Goal: Task Accomplishment & Management: Use online tool/utility

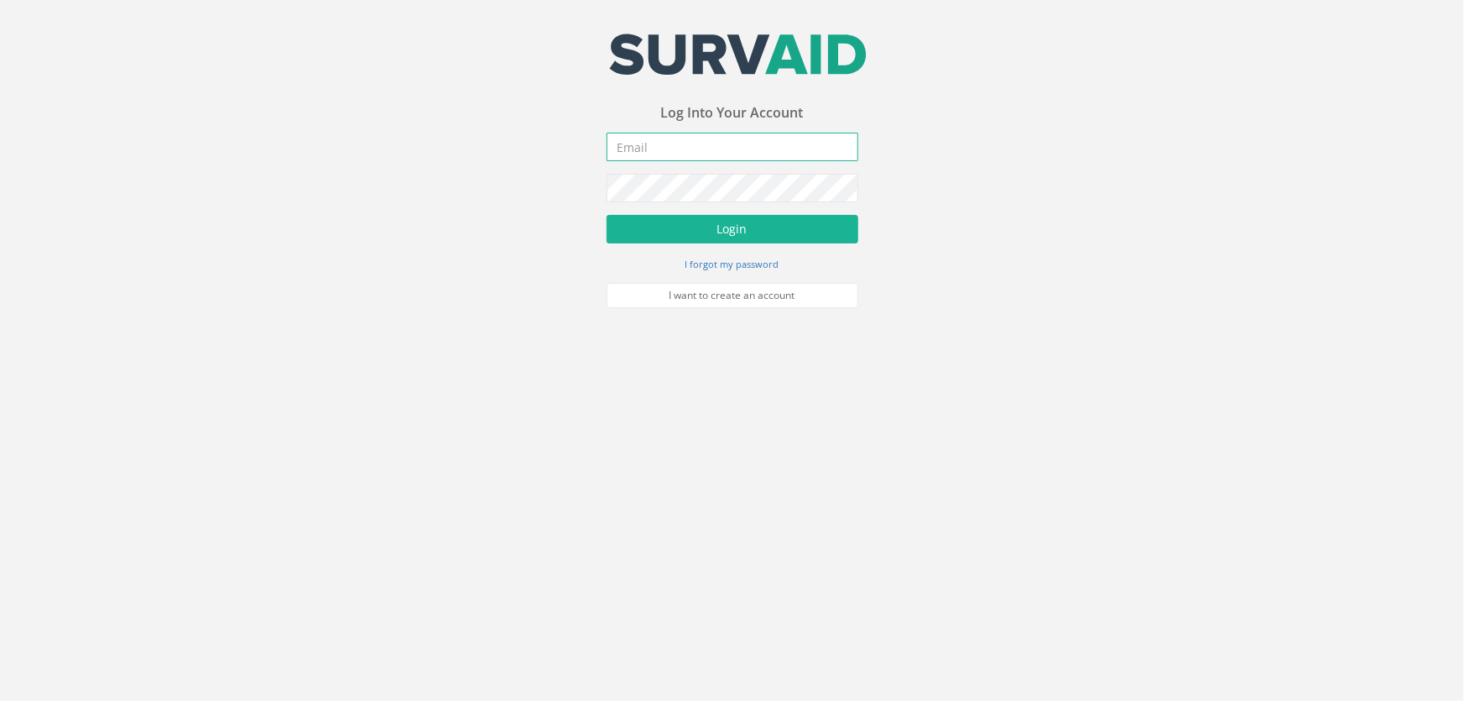
click at [673, 153] on input "email" at bounding box center [733, 147] width 252 height 29
type input "[PERSON_NAME][EMAIL_ADDRESS][DOMAIN_NAME]"
click at [607, 215] on button "Login" at bounding box center [733, 229] width 252 height 29
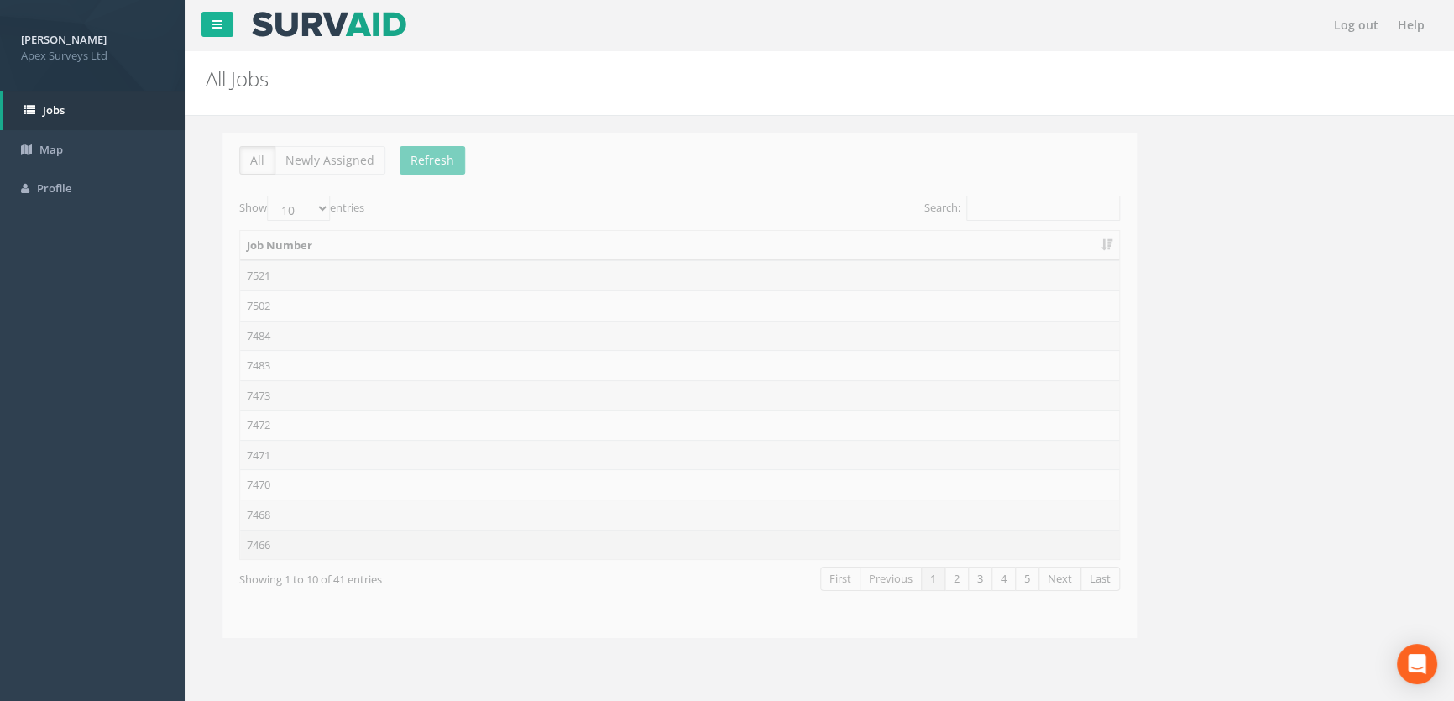
click at [305, 547] on td "7466" at bounding box center [662, 545] width 879 height 30
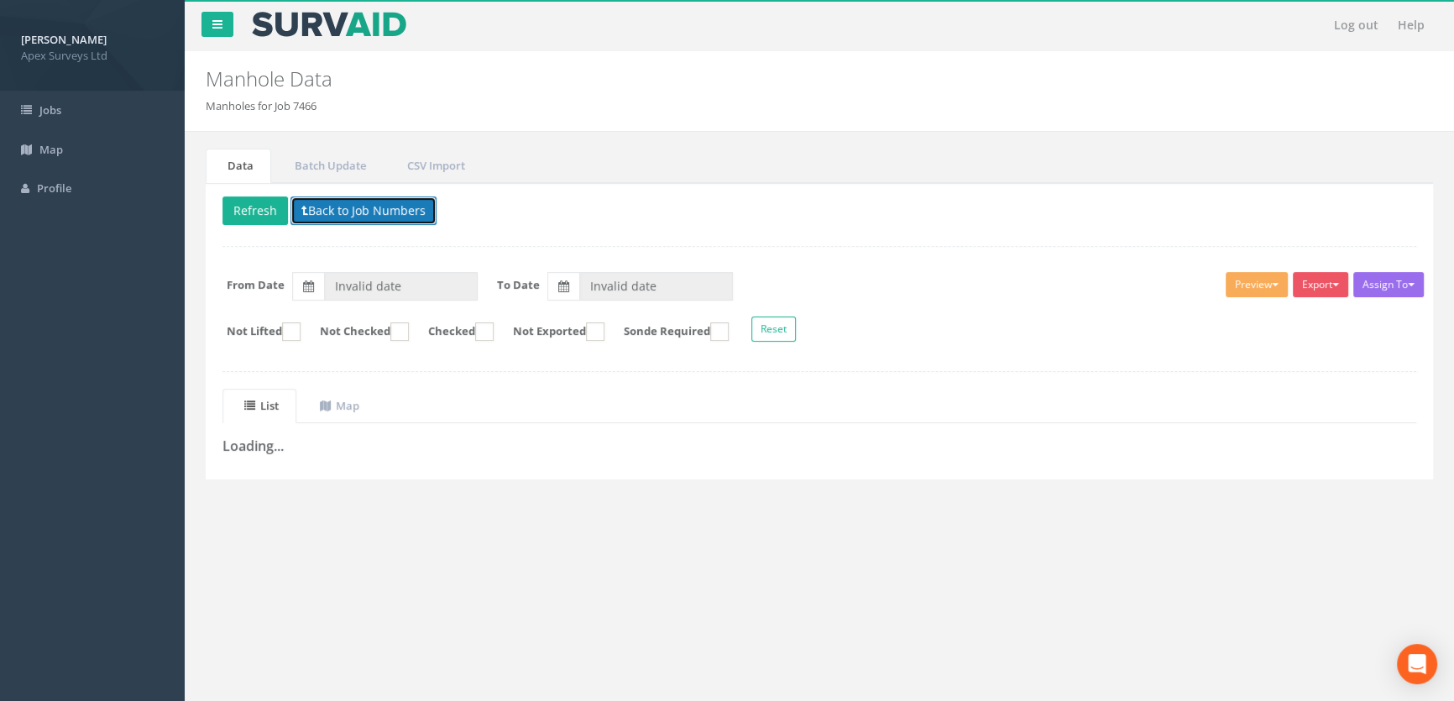
click at [321, 211] on button "Back to Job Numbers" at bounding box center [363, 210] width 146 height 29
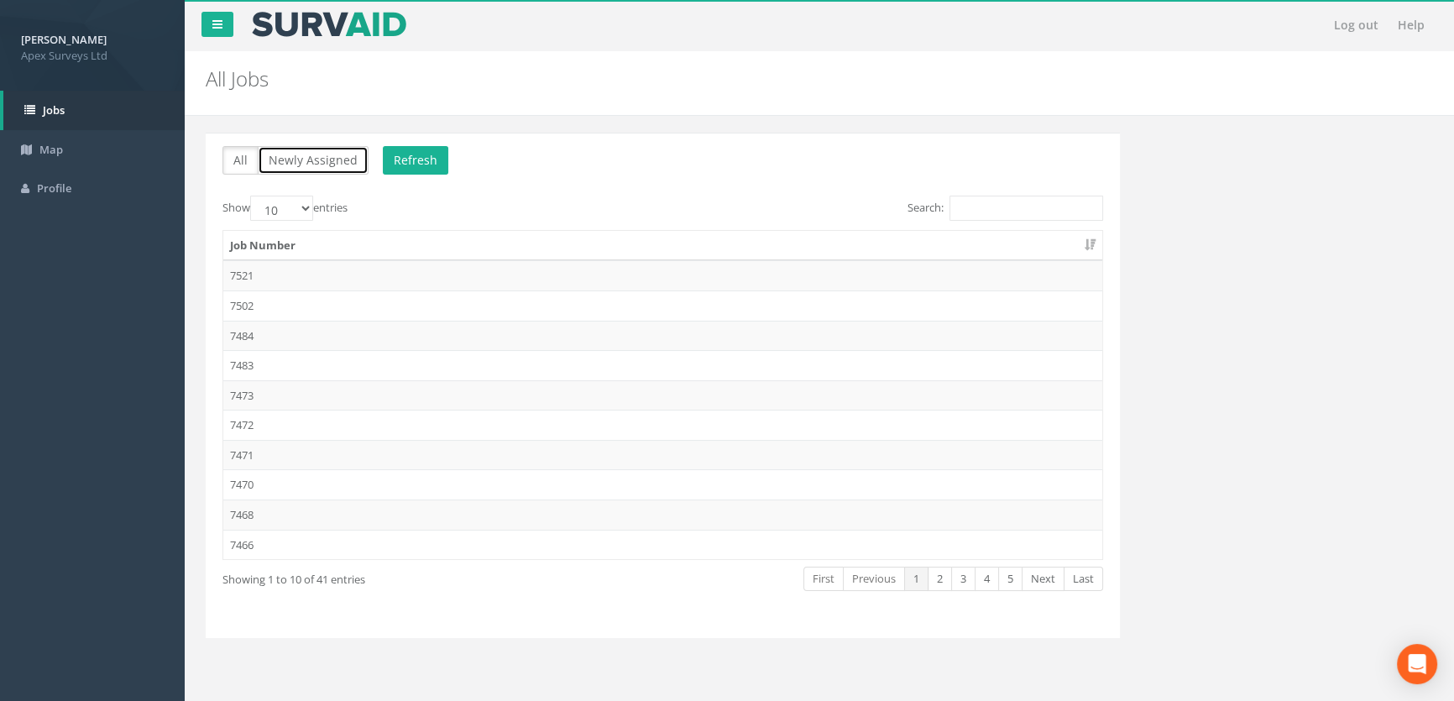
click at [327, 155] on button "Newly Assigned" at bounding box center [313, 160] width 111 height 29
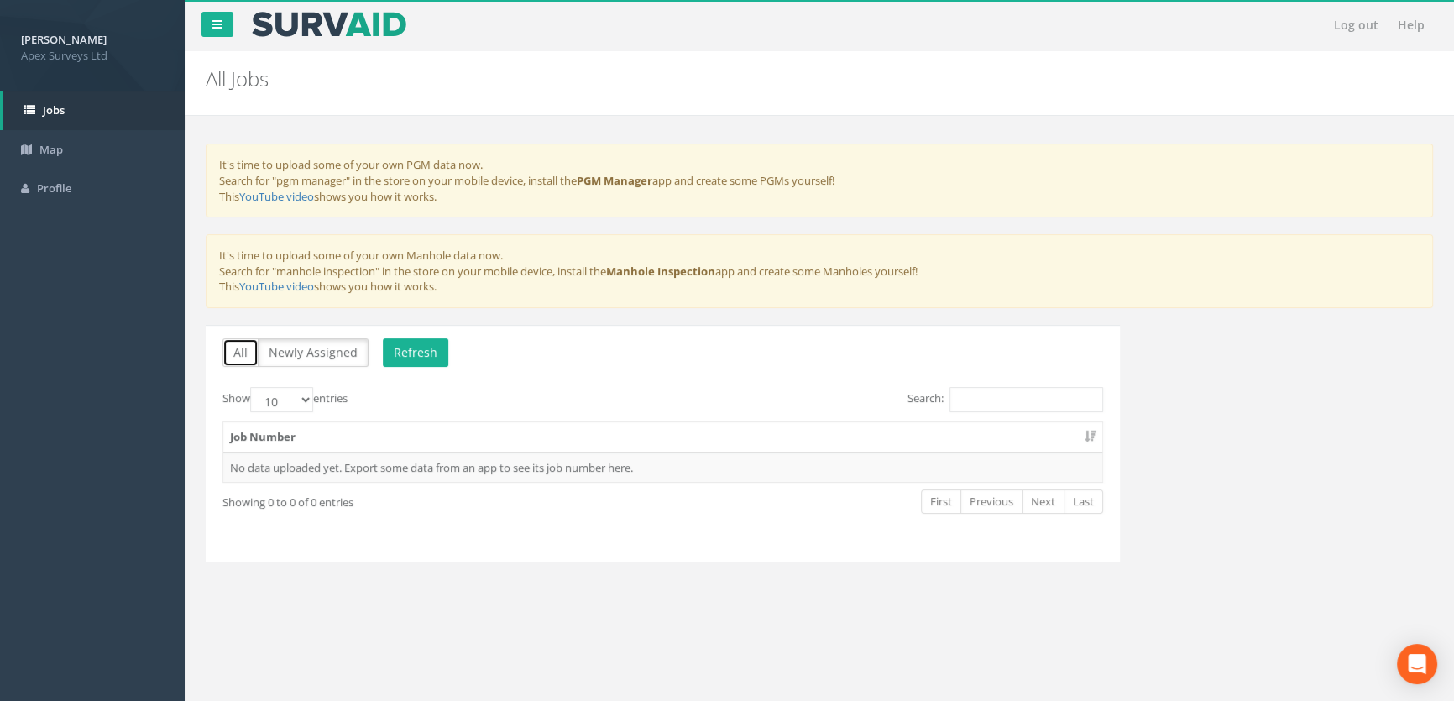
click at [238, 346] on button "All" at bounding box center [240, 352] width 36 height 29
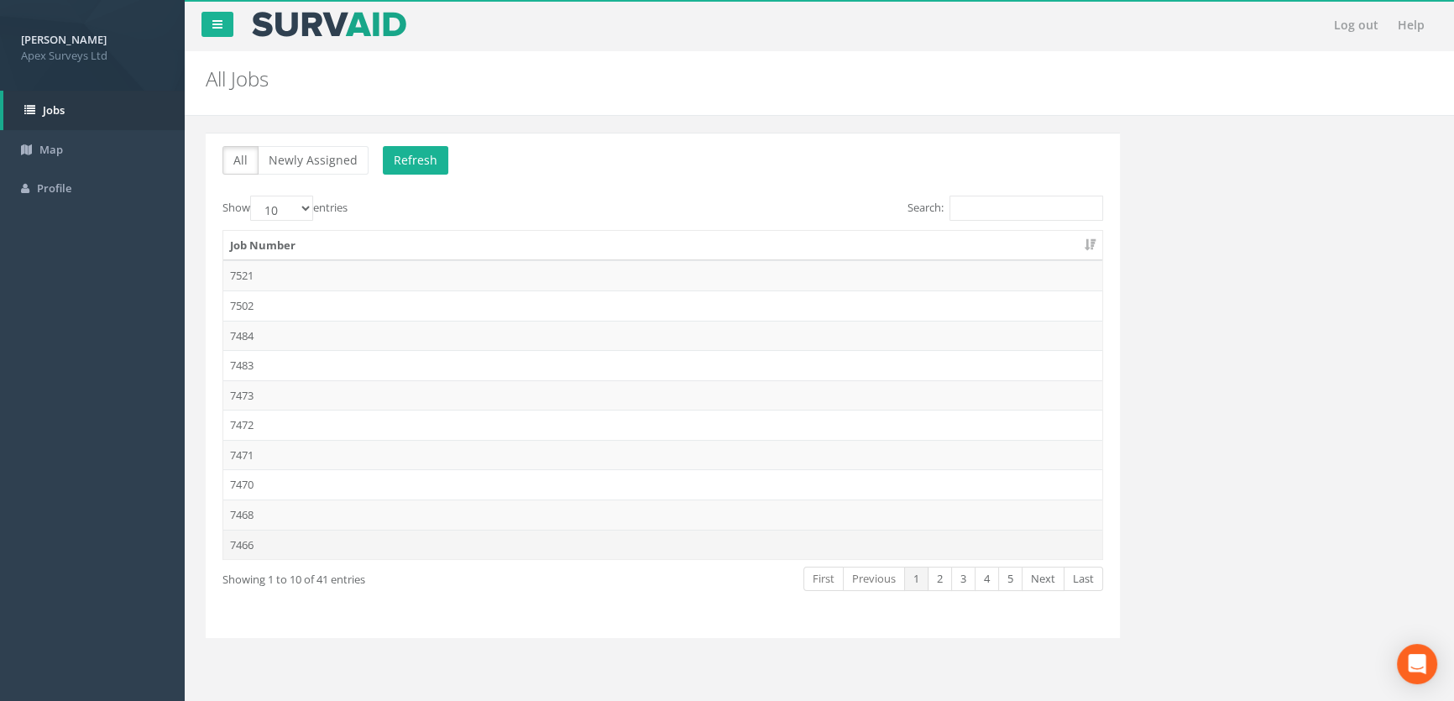
click at [254, 544] on td "7466" at bounding box center [662, 545] width 879 height 30
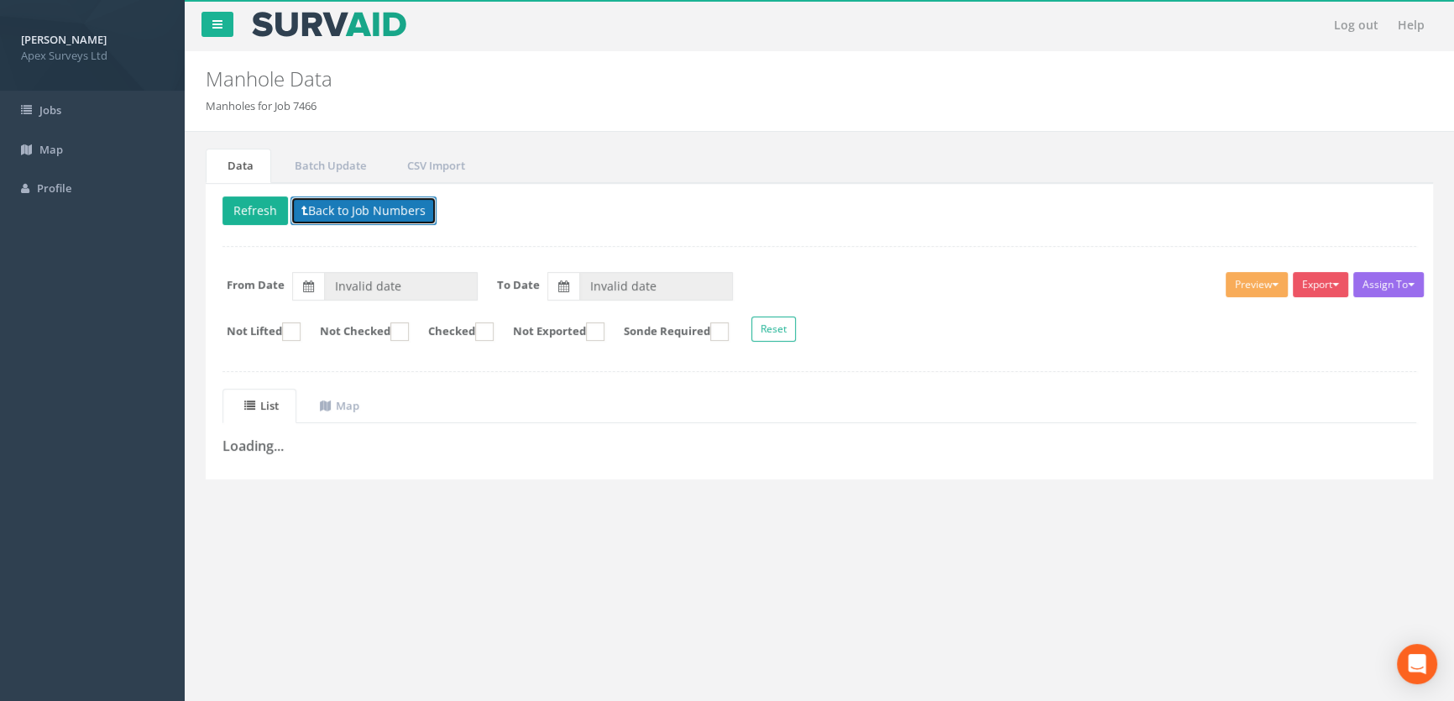
click at [386, 212] on button "Back to Job Numbers" at bounding box center [363, 210] width 146 height 29
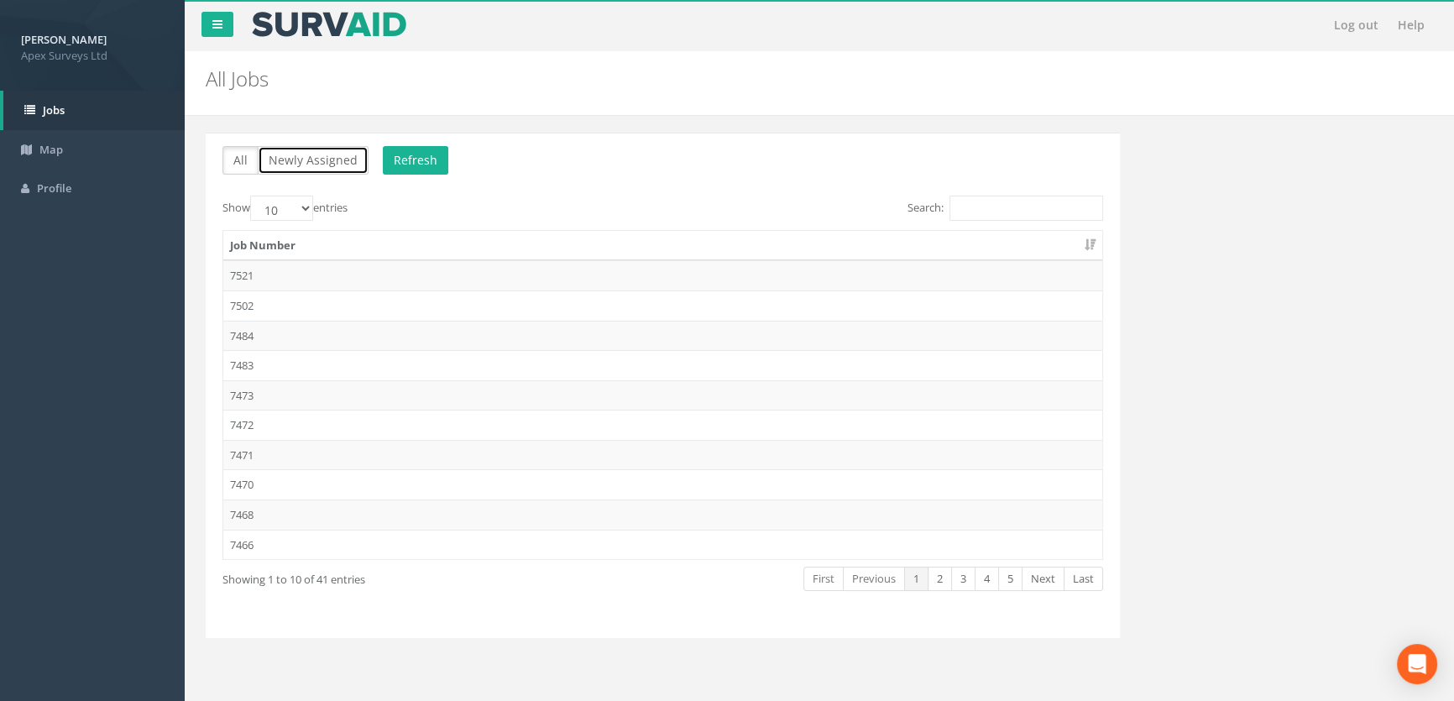
click at [286, 159] on button "Newly Assigned" at bounding box center [313, 160] width 111 height 29
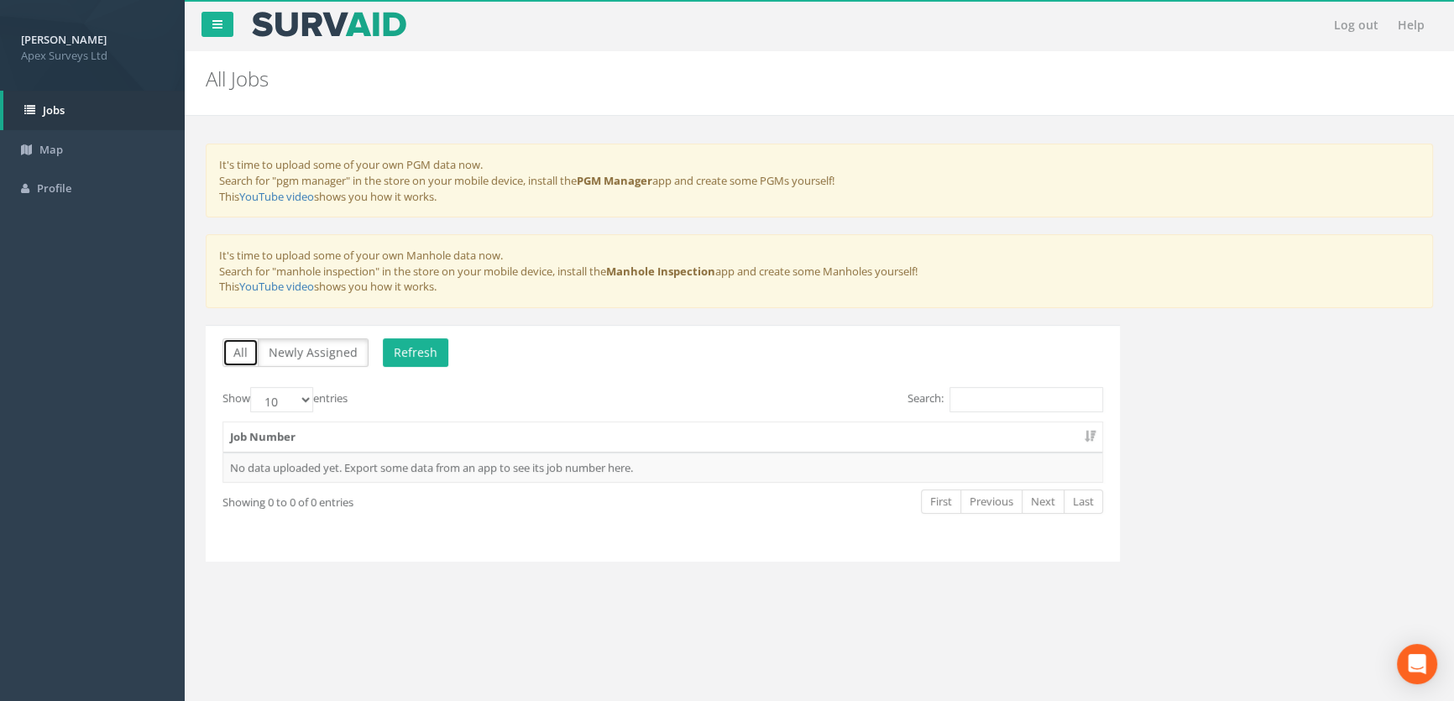
click at [241, 349] on button "All" at bounding box center [240, 352] width 36 height 29
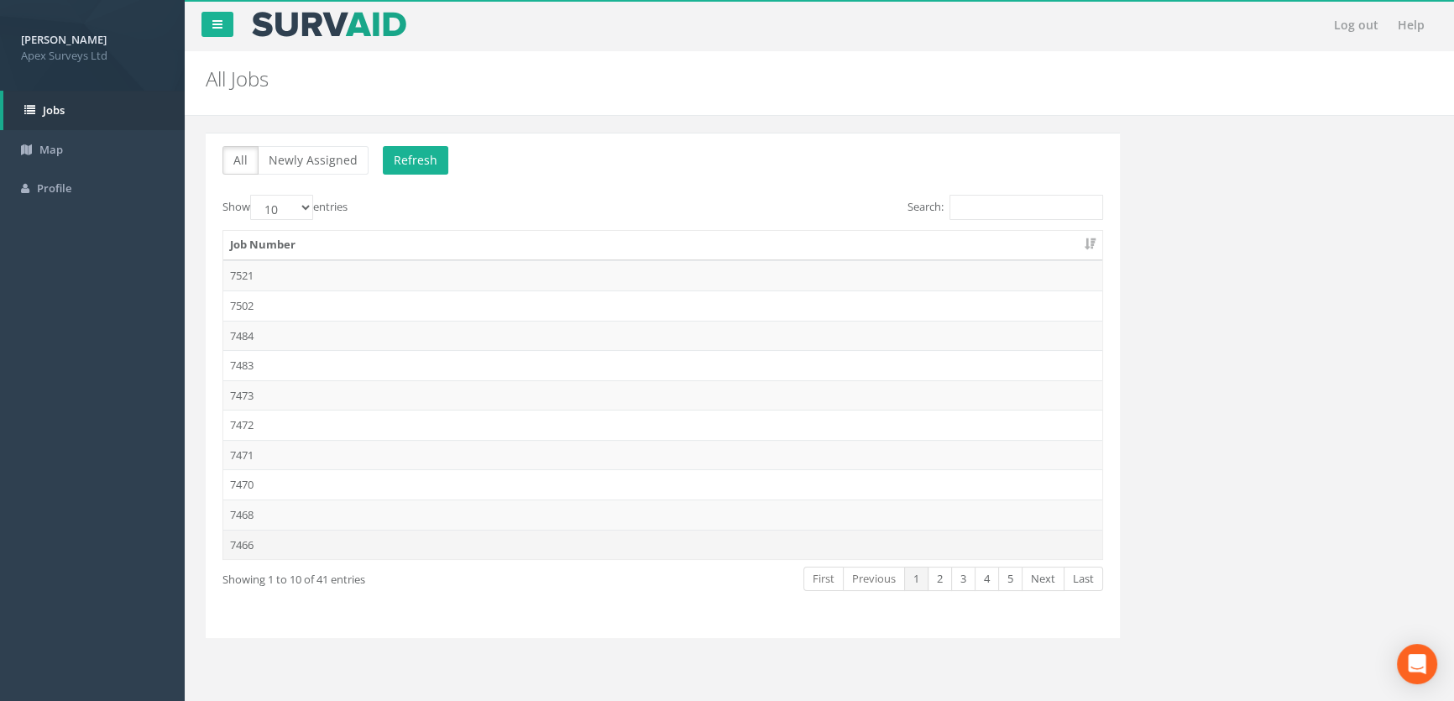
click at [252, 544] on td "7466" at bounding box center [662, 545] width 879 height 30
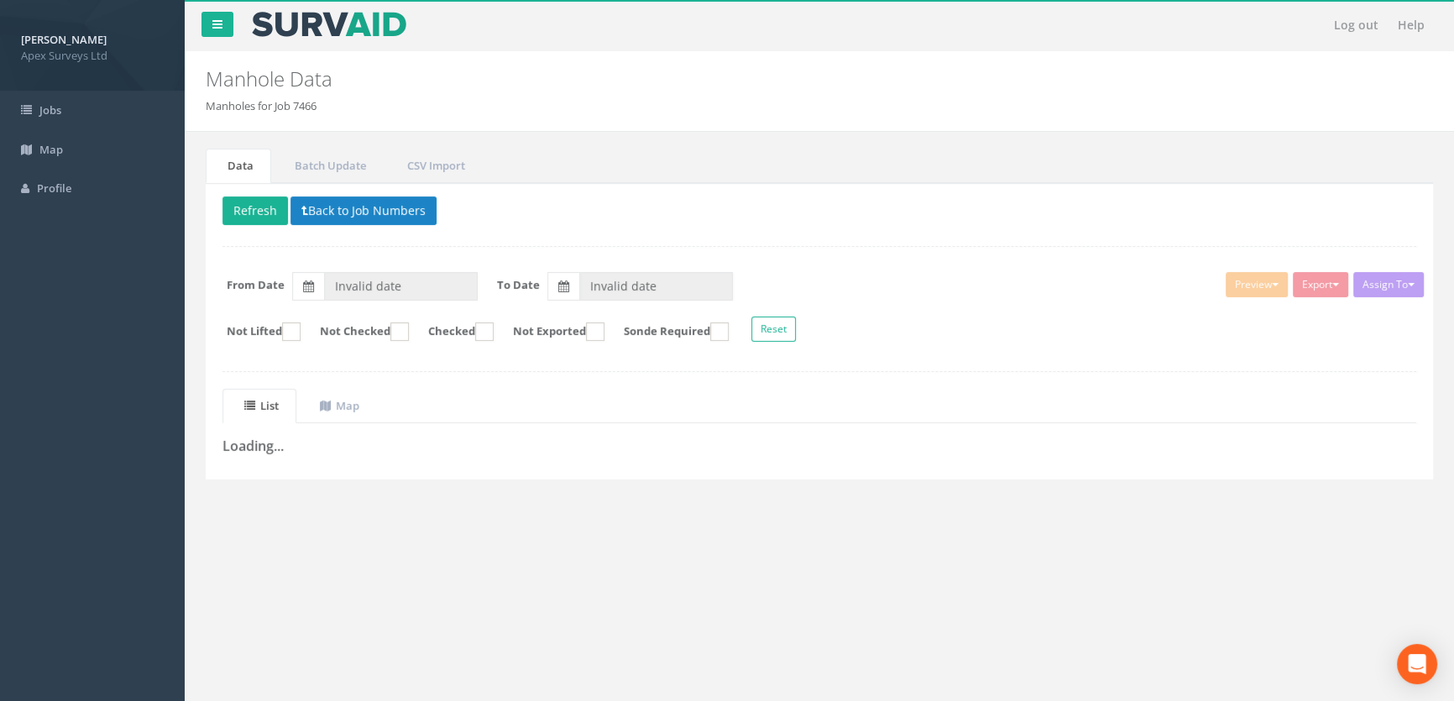
type input "[DATE]"
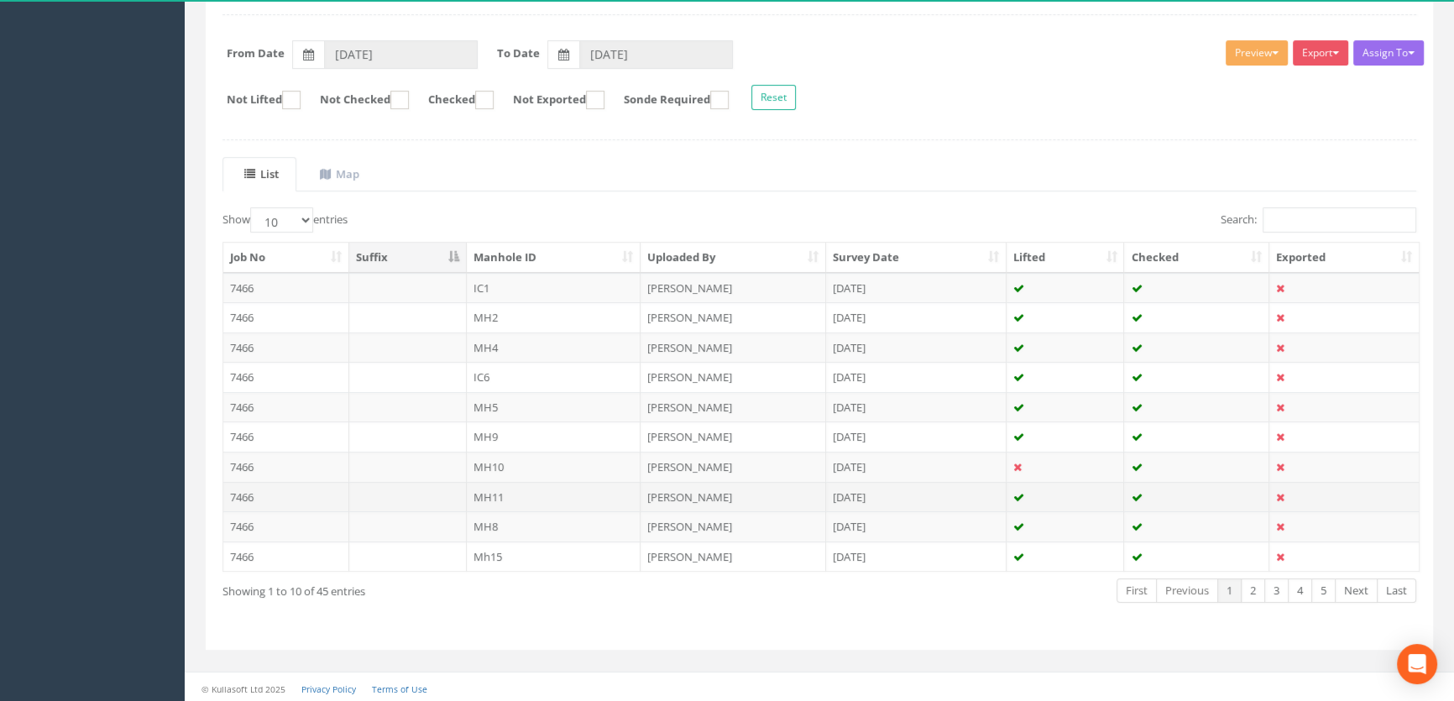
scroll to position [232, 0]
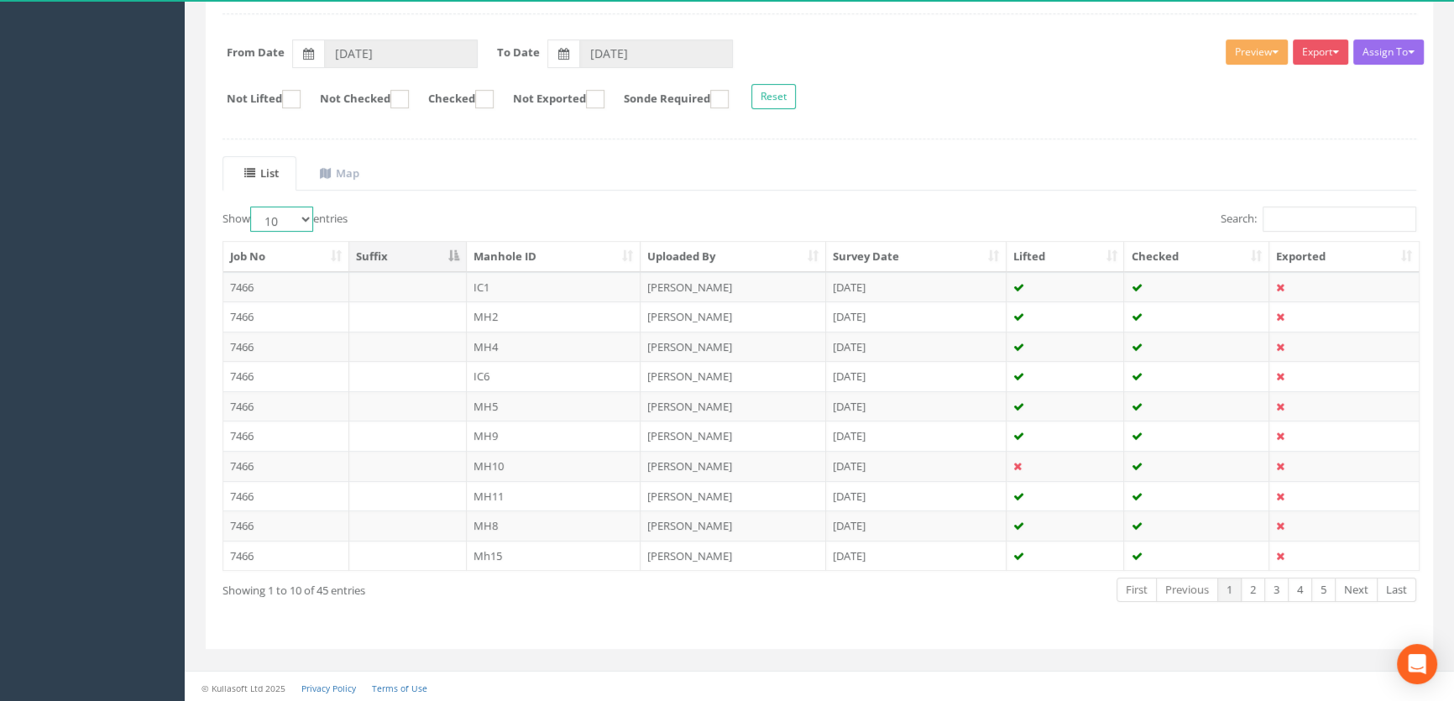
click at [311, 221] on select "10 25 50 100" at bounding box center [281, 218] width 63 height 25
select select "100"
click at [253, 206] on select "10 25 50 100" at bounding box center [281, 218] width 63 height 25
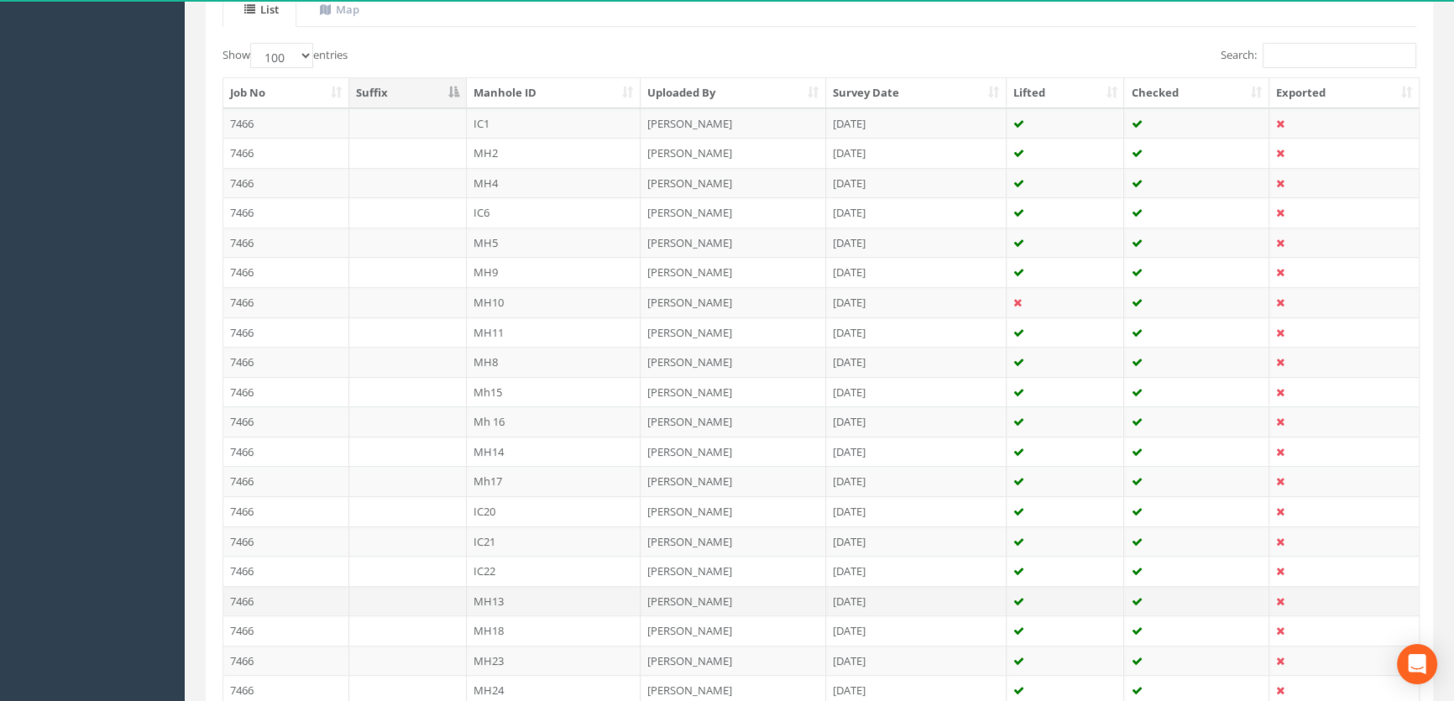
scroll to position [385, 0]
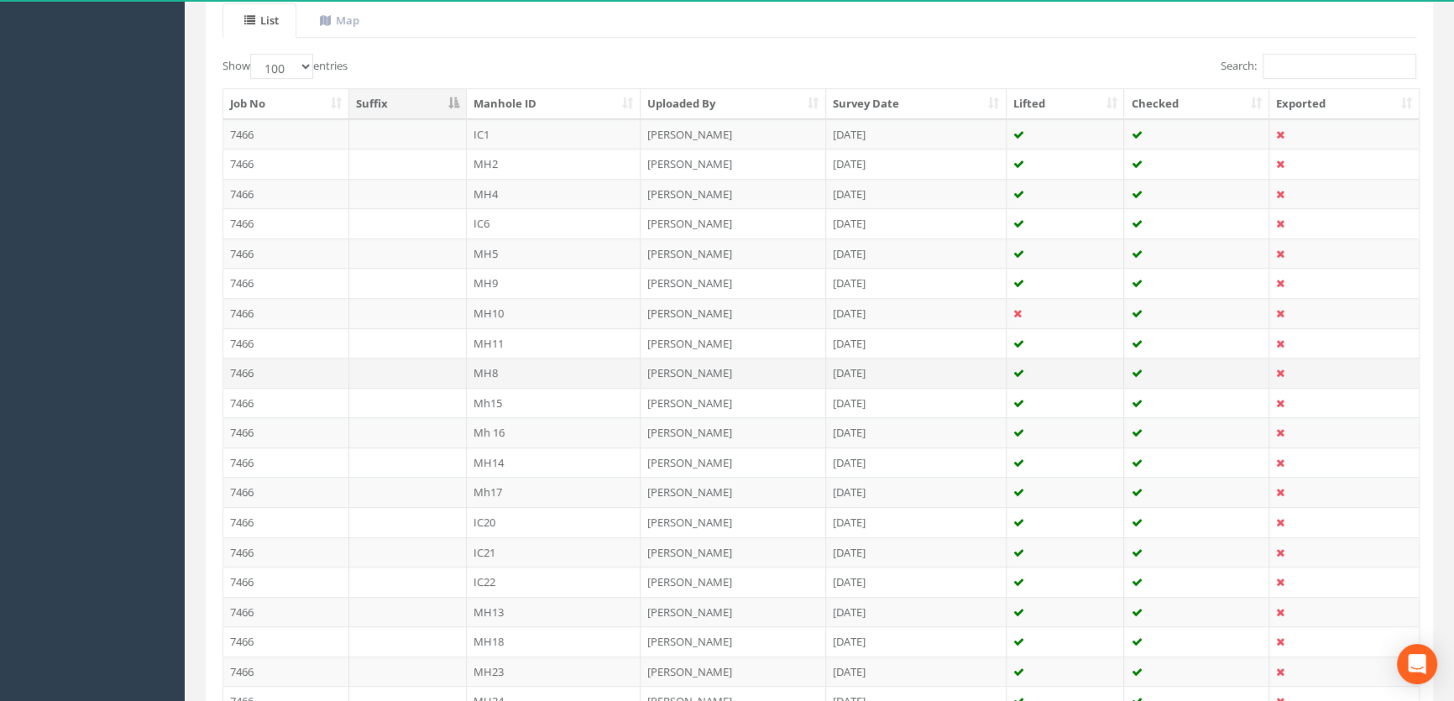
click at [535, 374] on td "MH8" at bounding box center [554, 373] width 175 height 30
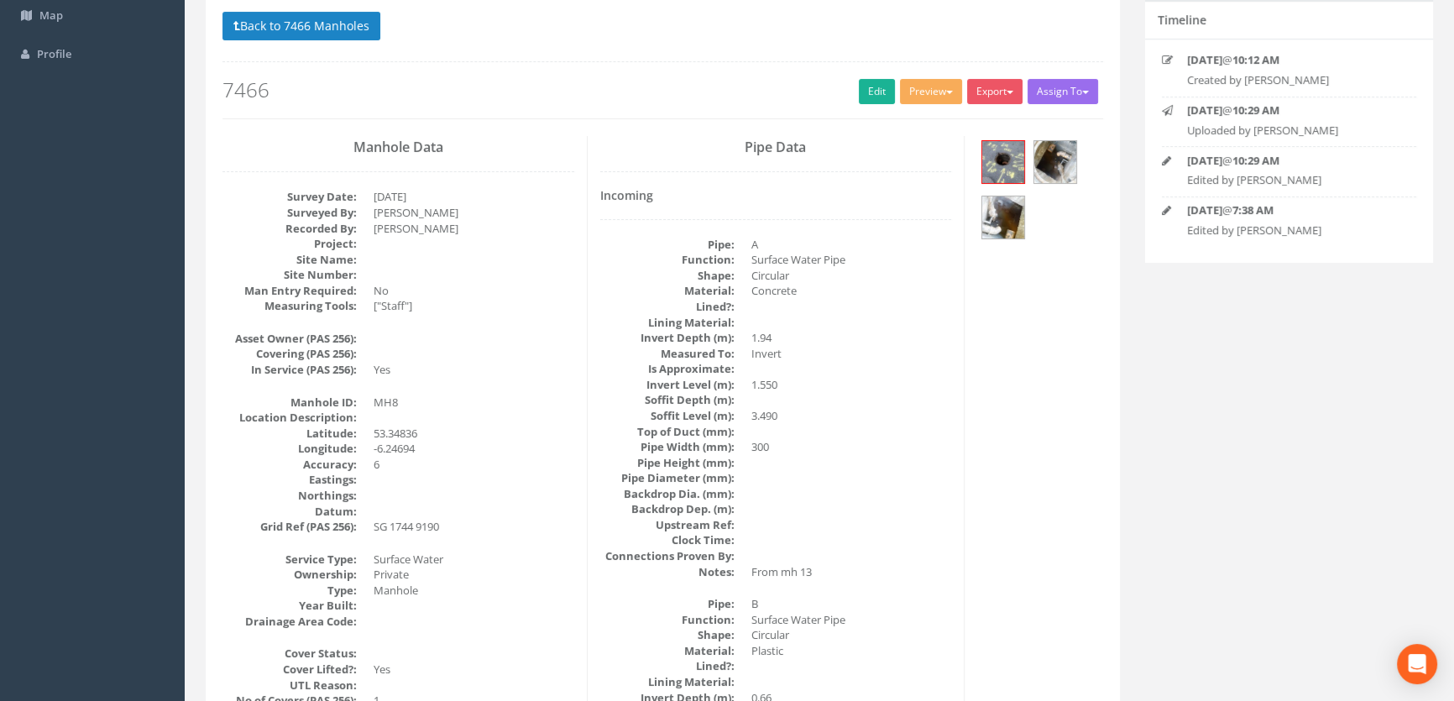
scroll to position [0, 0]
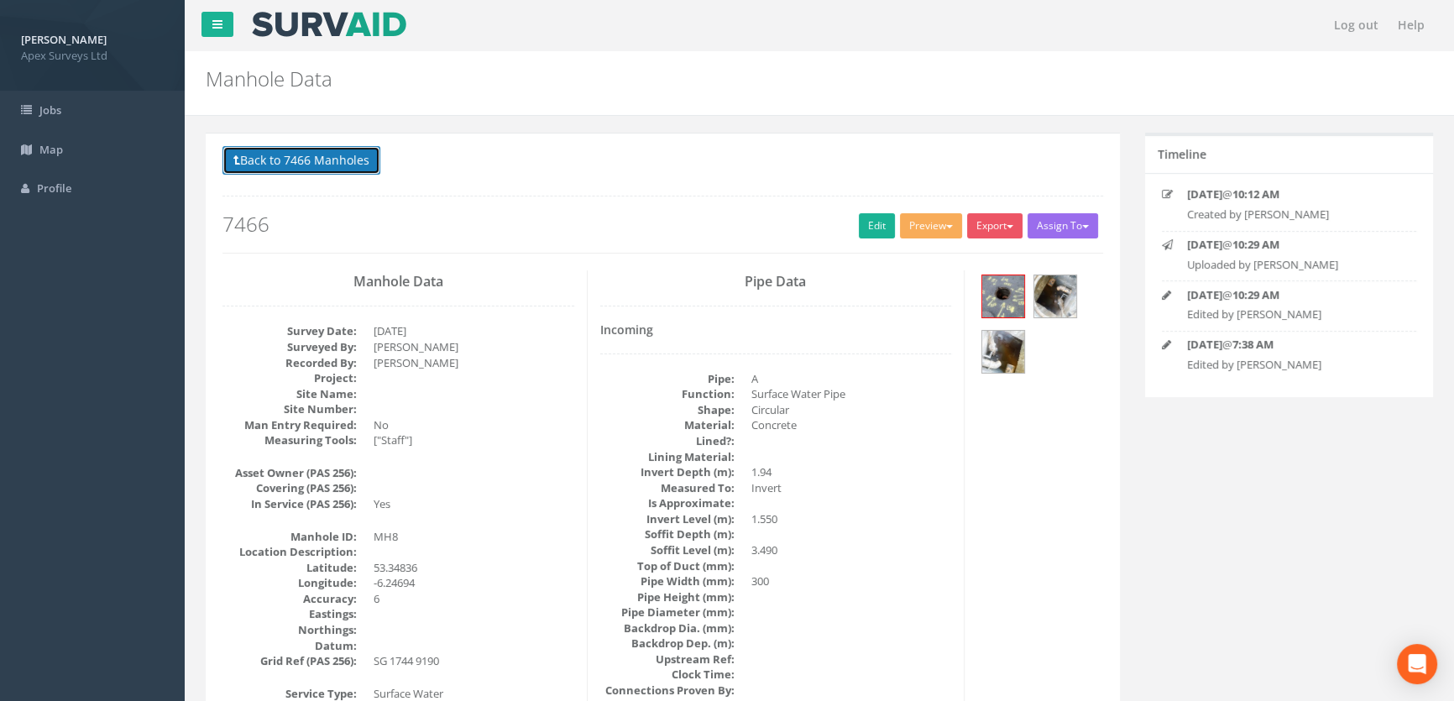
click at [277, 165] on button "Back to 7466 Manholes" at bounding box center [301, 160] width 158 height 29
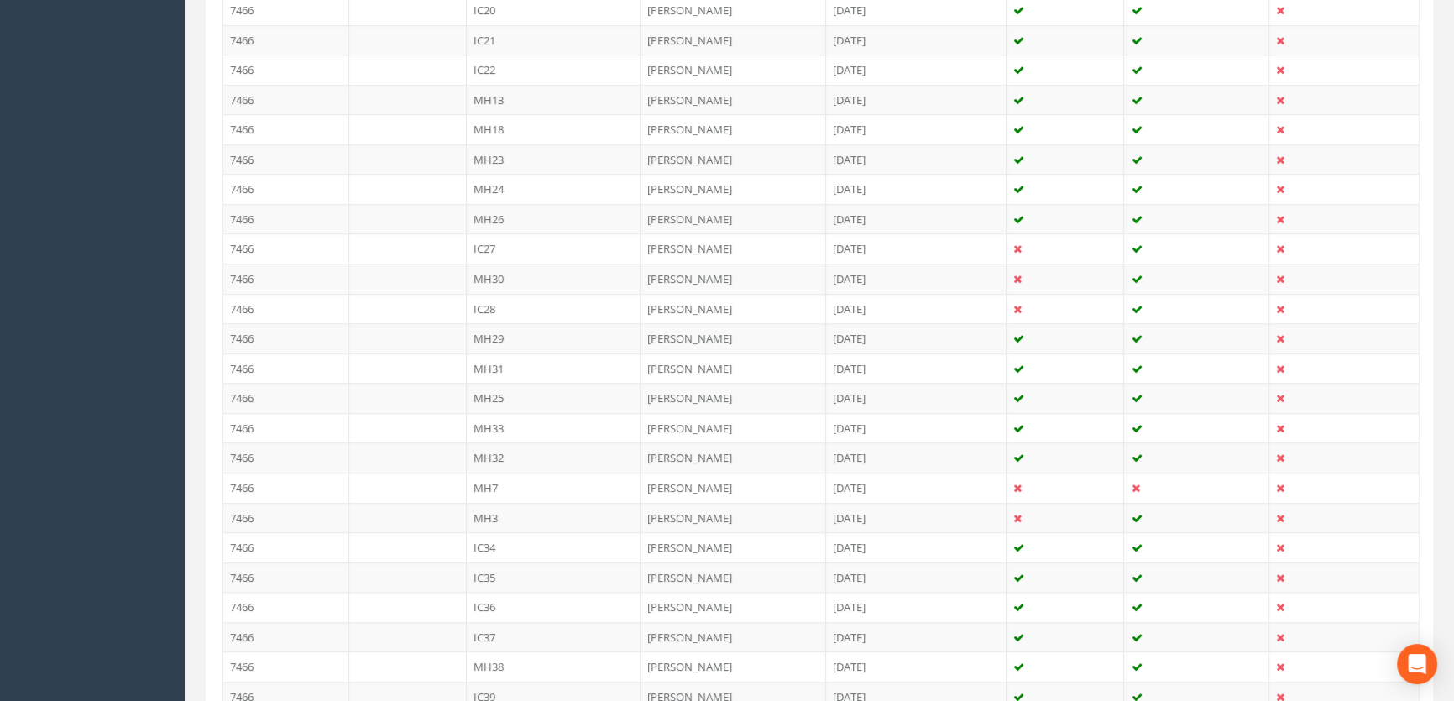
scroll to position [893, 0]
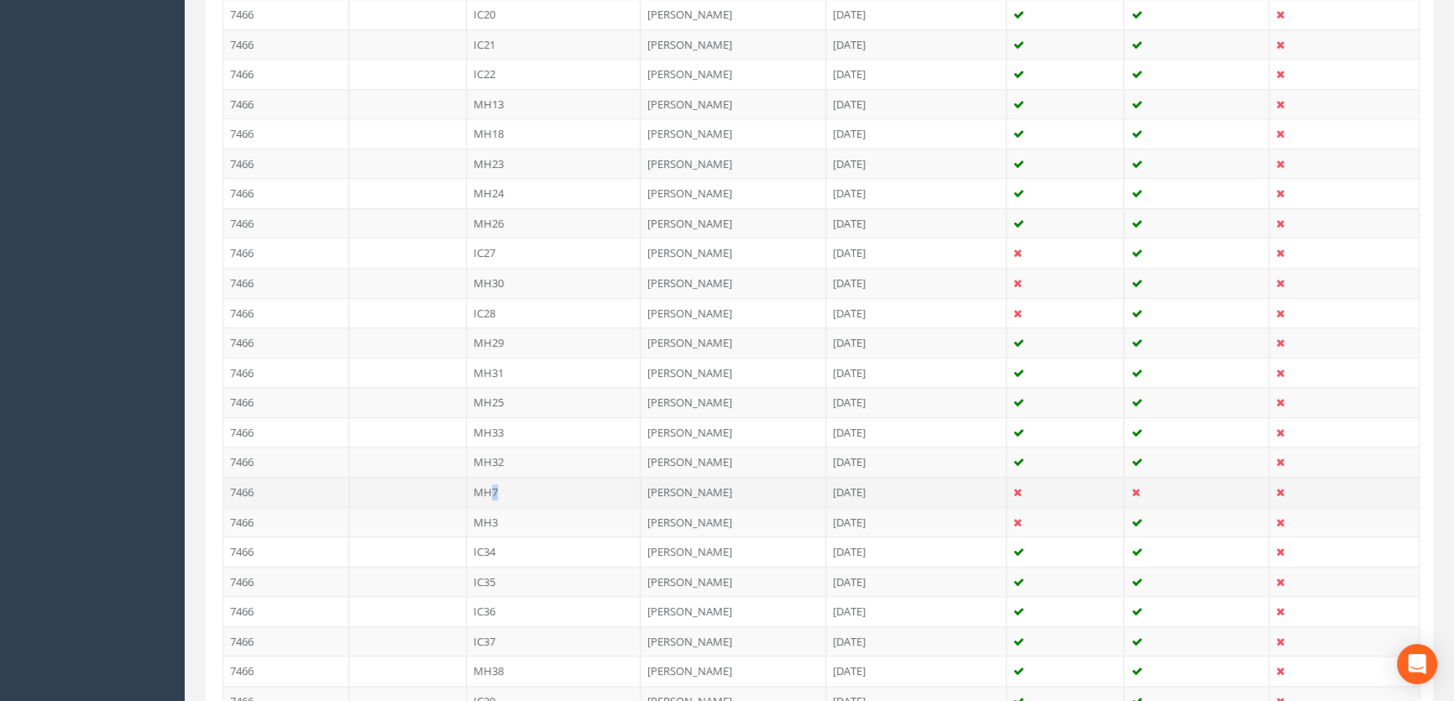
click at [494, 488] on td "MH7" at bounding box center [554, 492] width 175 height 30
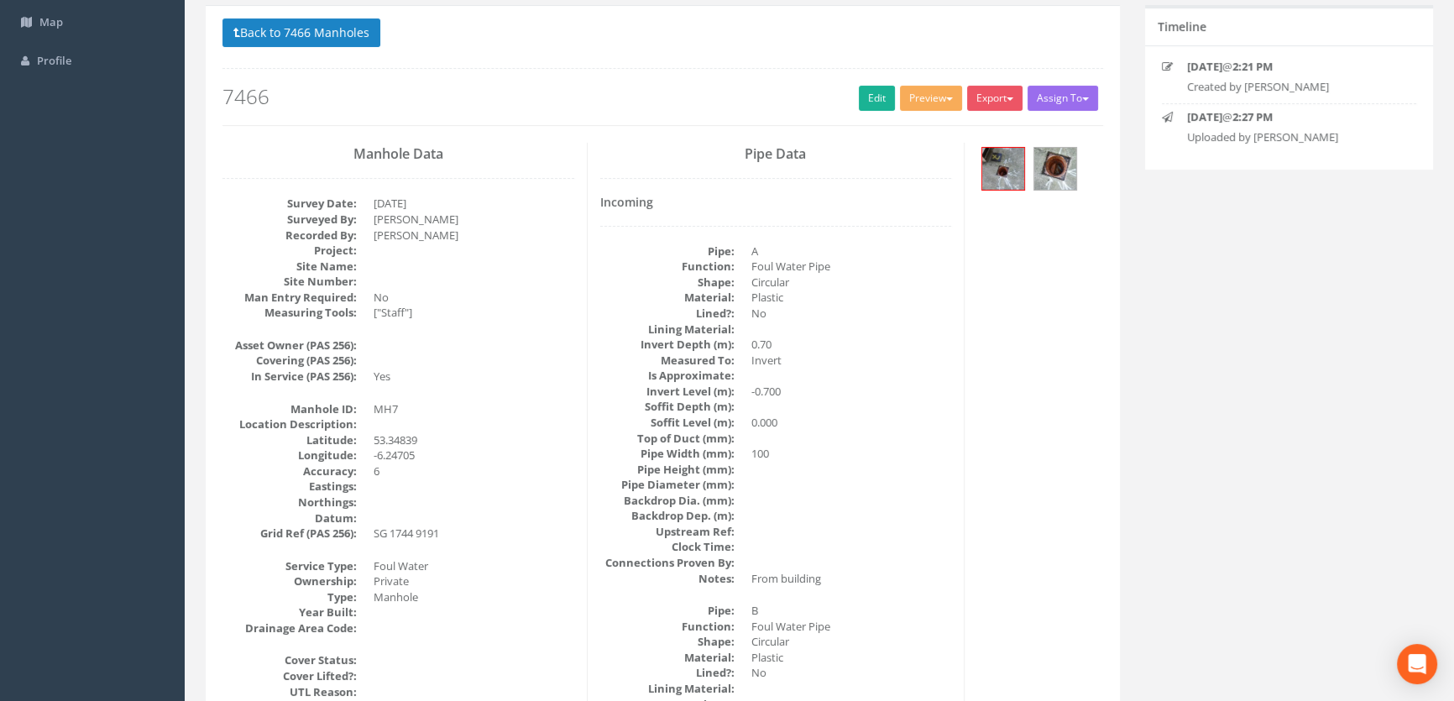
scroll to position [0, 0]
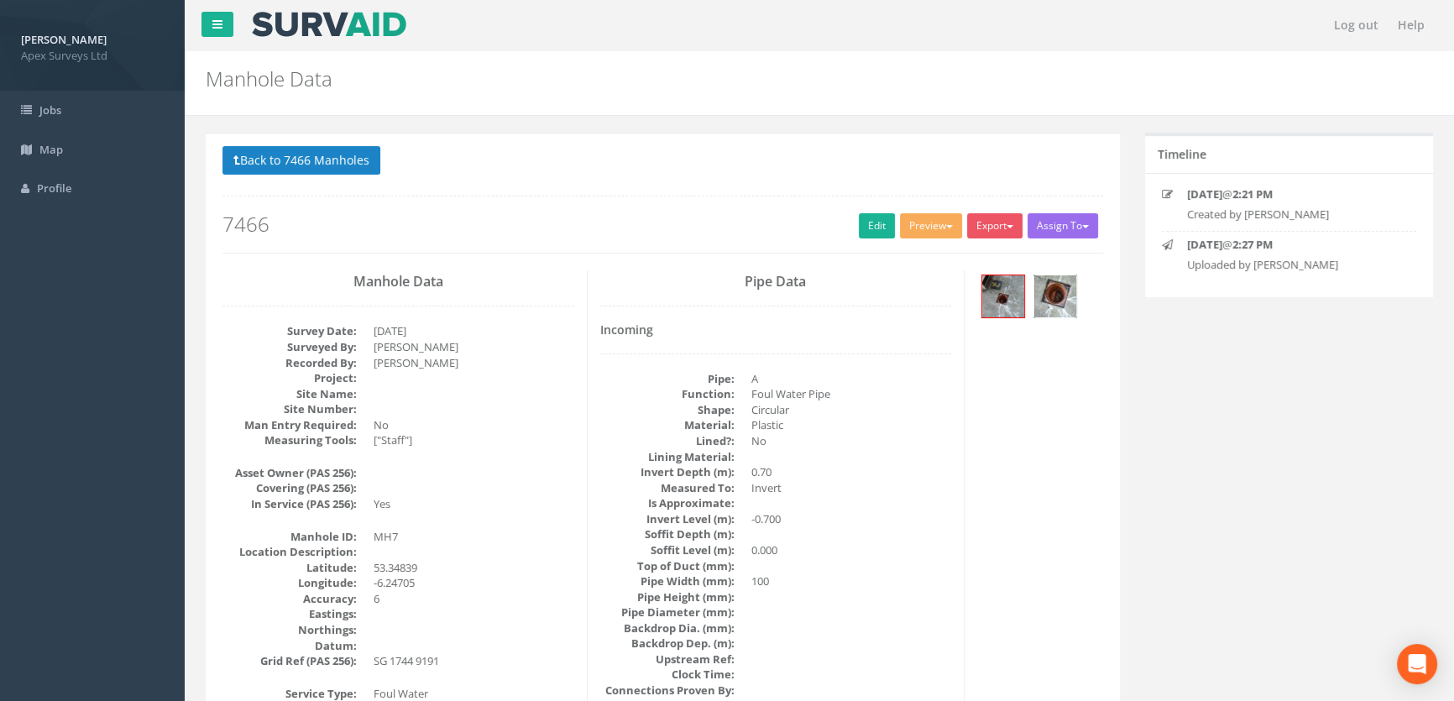
click at [1048, 294] on img at bounding box center [1055, 296] width 42 height 42
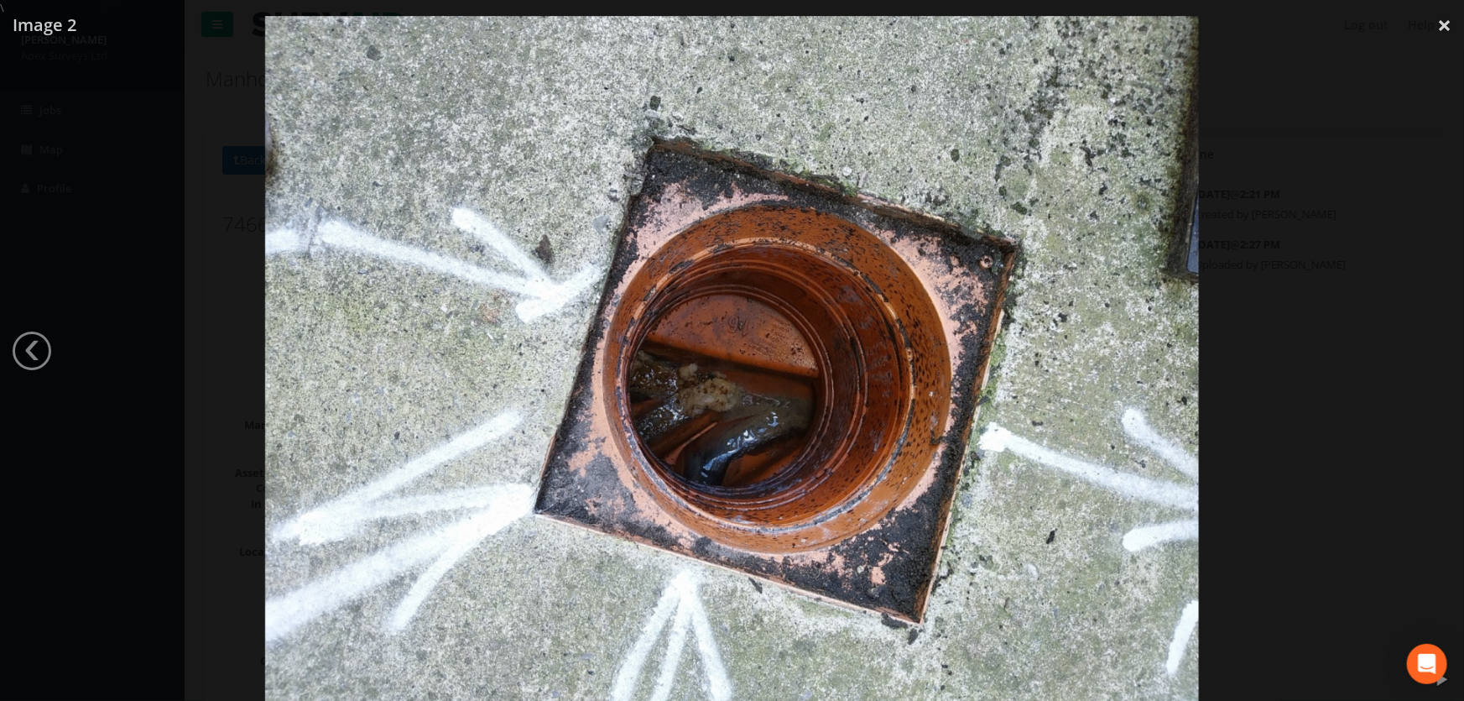
click at [150, 347] on div at bounding box center [732, 366] width 1464 height 701
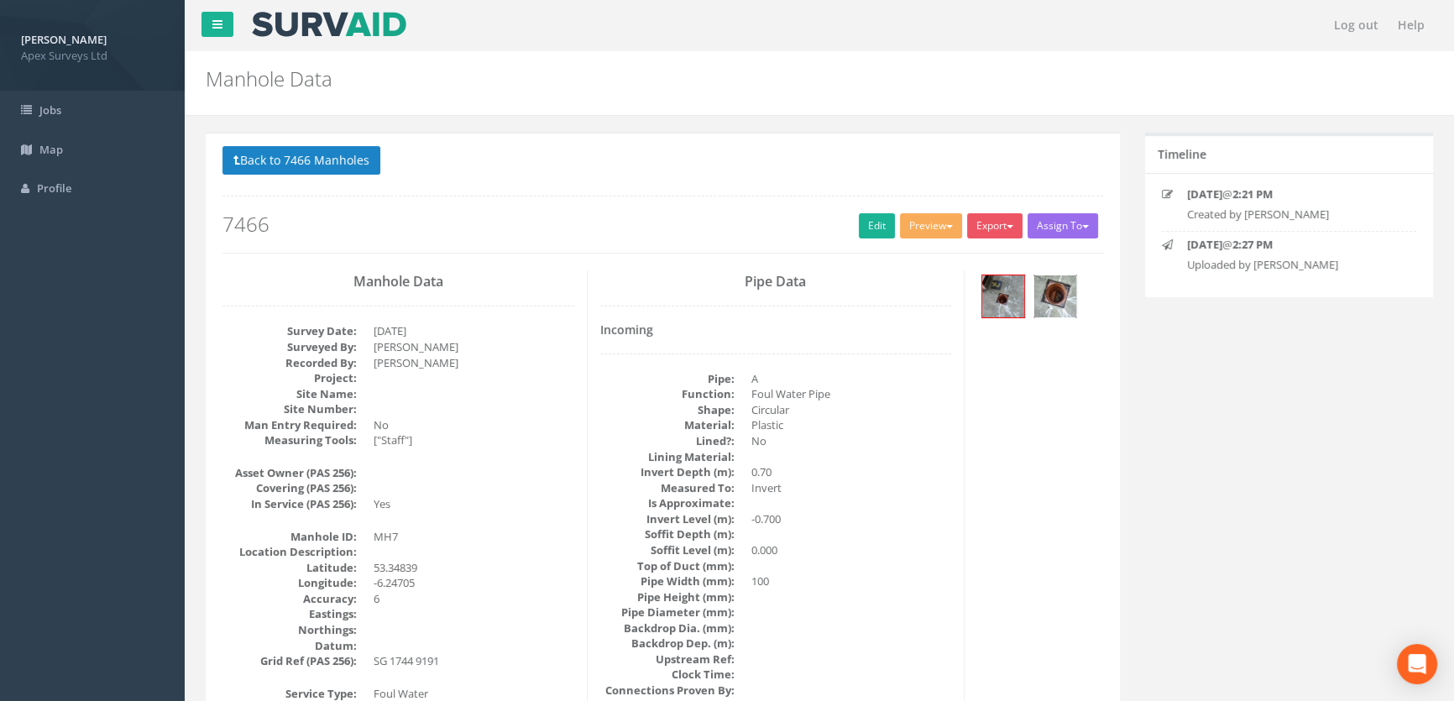
click at [1052, 296] on img at bounding box center [1055, 296] width 42 height 42
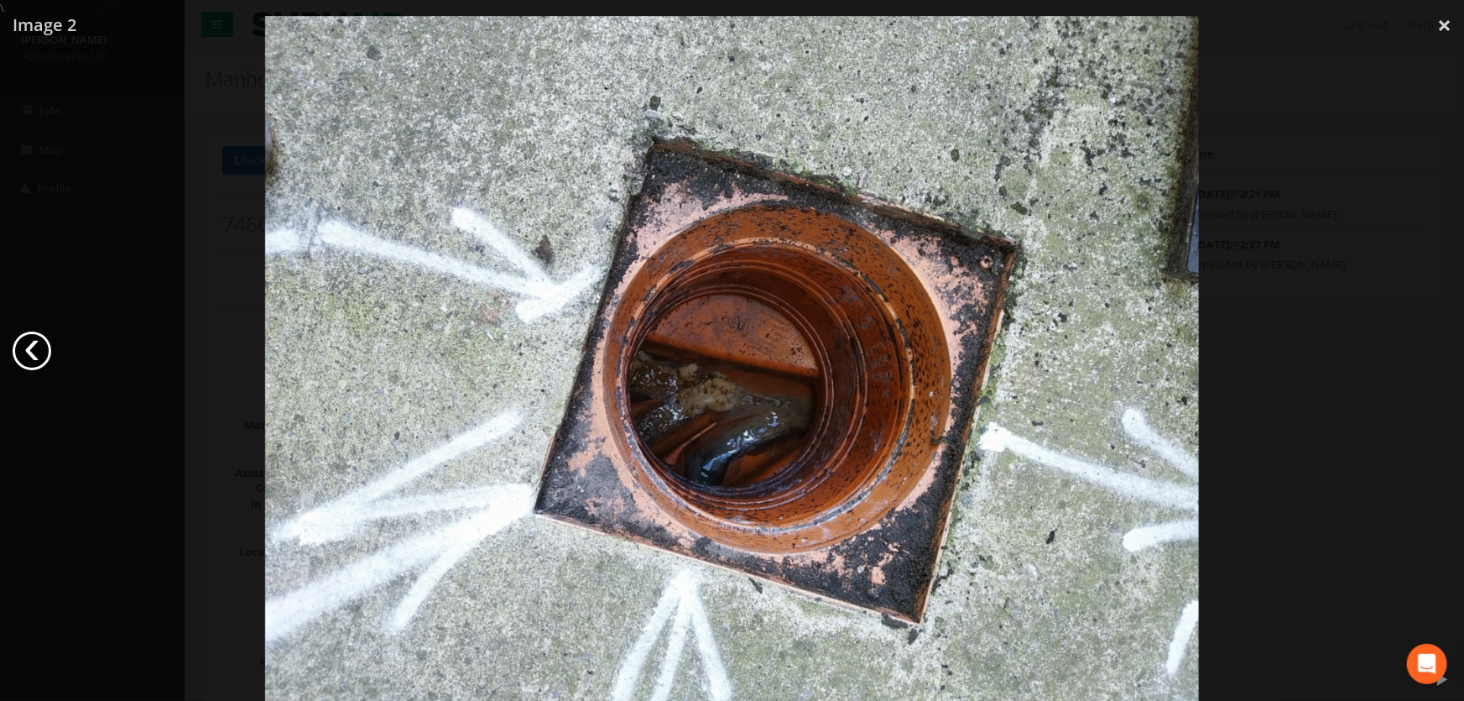
click at [27, 344] on link "‹" at bounding box center [32, 351] width 39 height 39
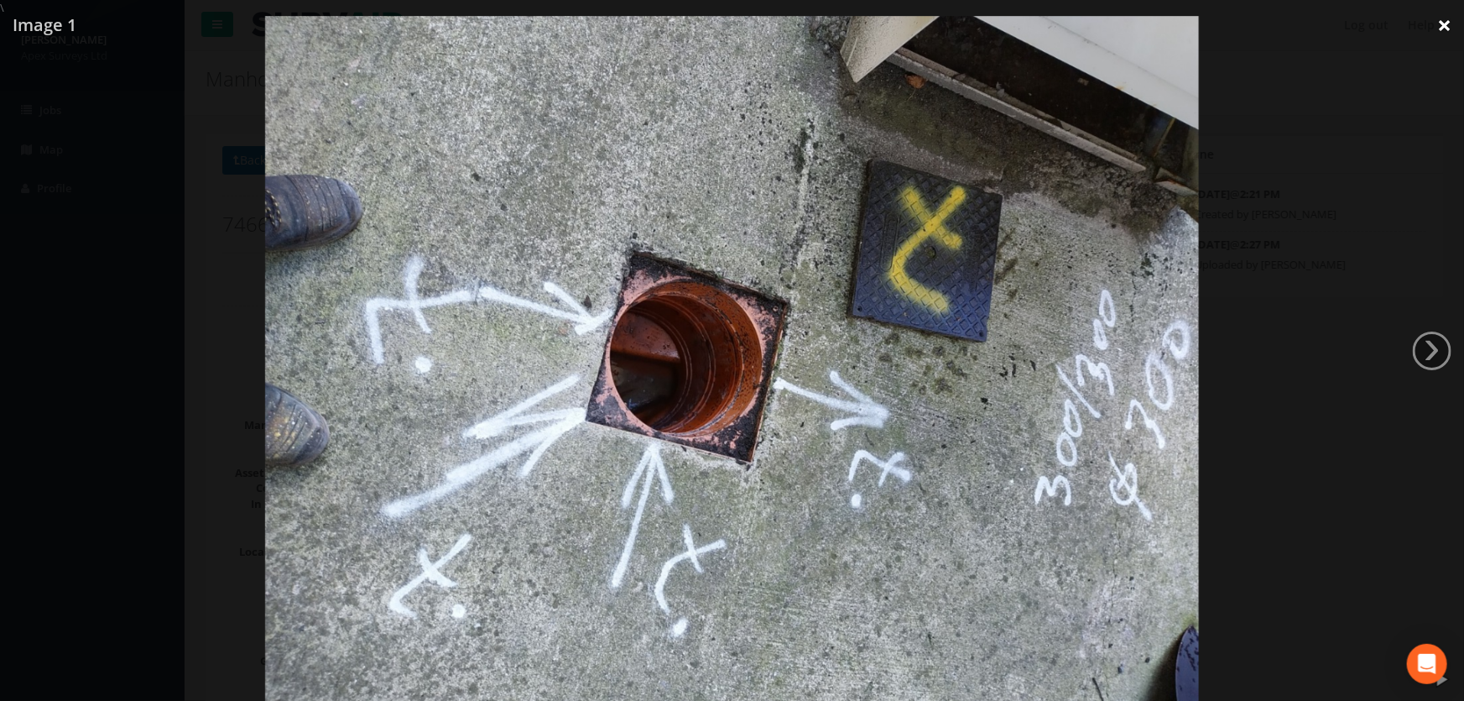
click at [1433, 25] on link "×" at bounding box center [1444, 25] width 39 height 50
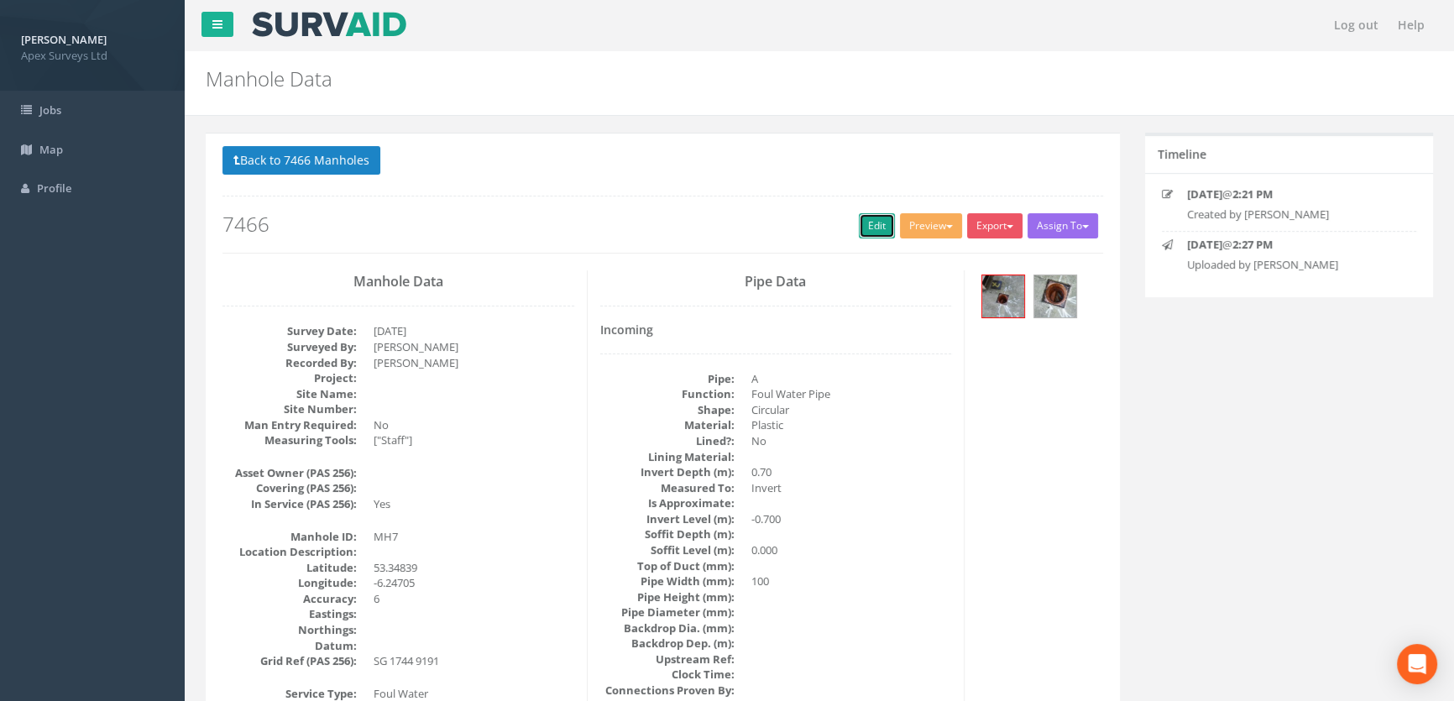
click at [859, 225] on link "Edit" at bounding box center [877, 225] width 36 height 25
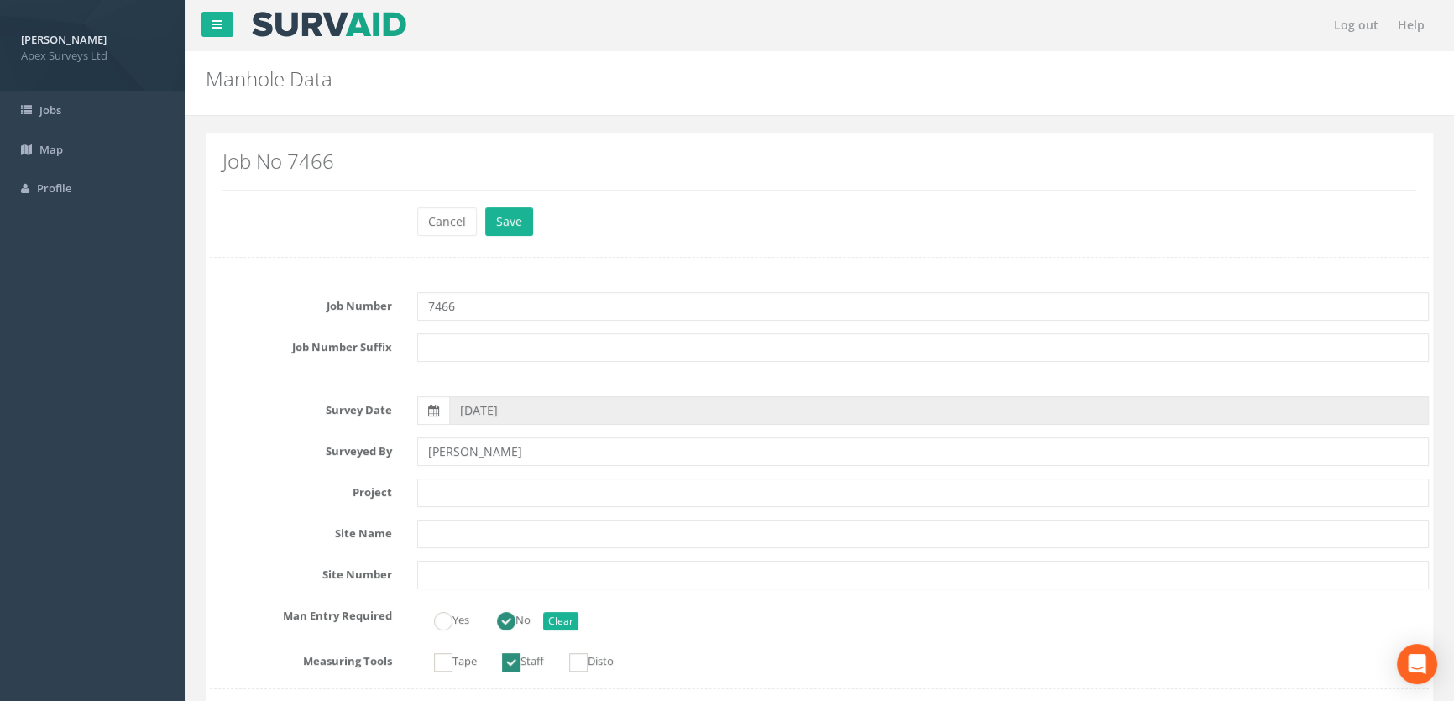
scroll to position [1449, 0]
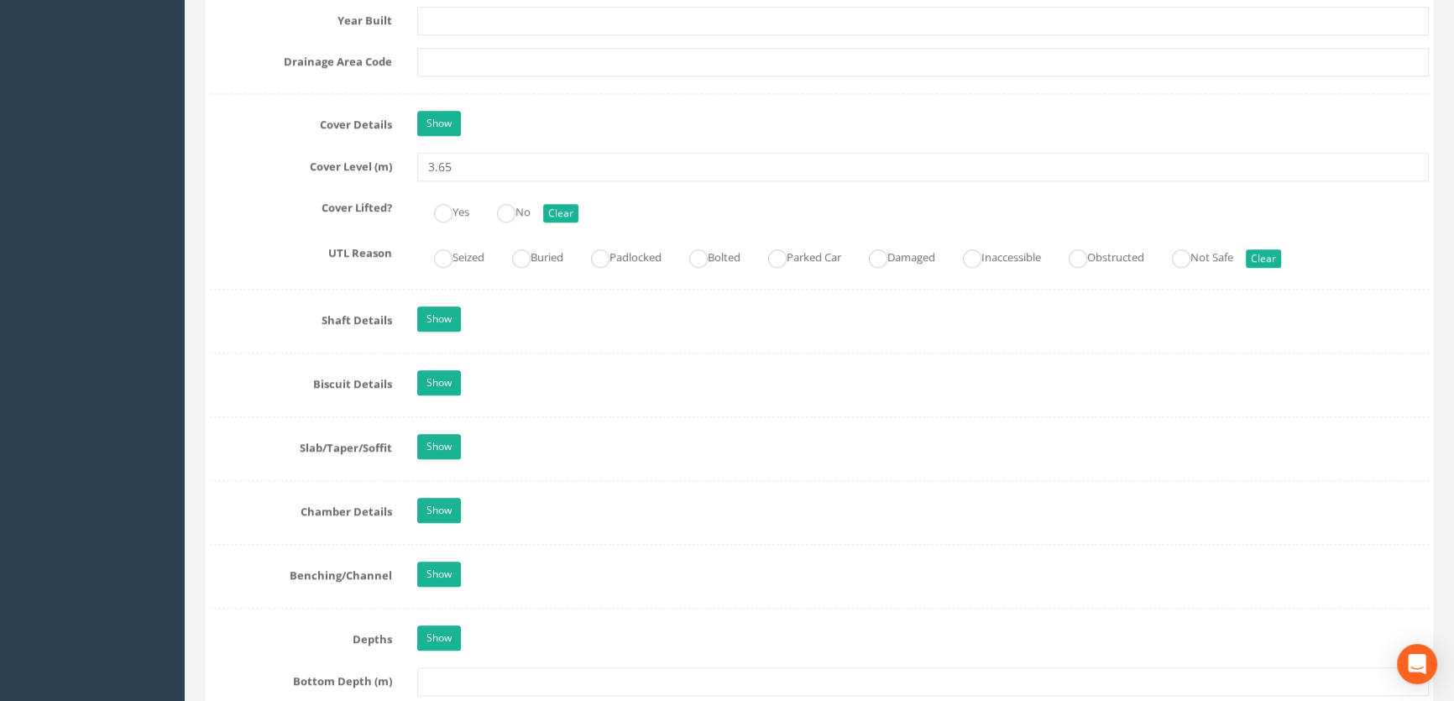
type input "3.65"
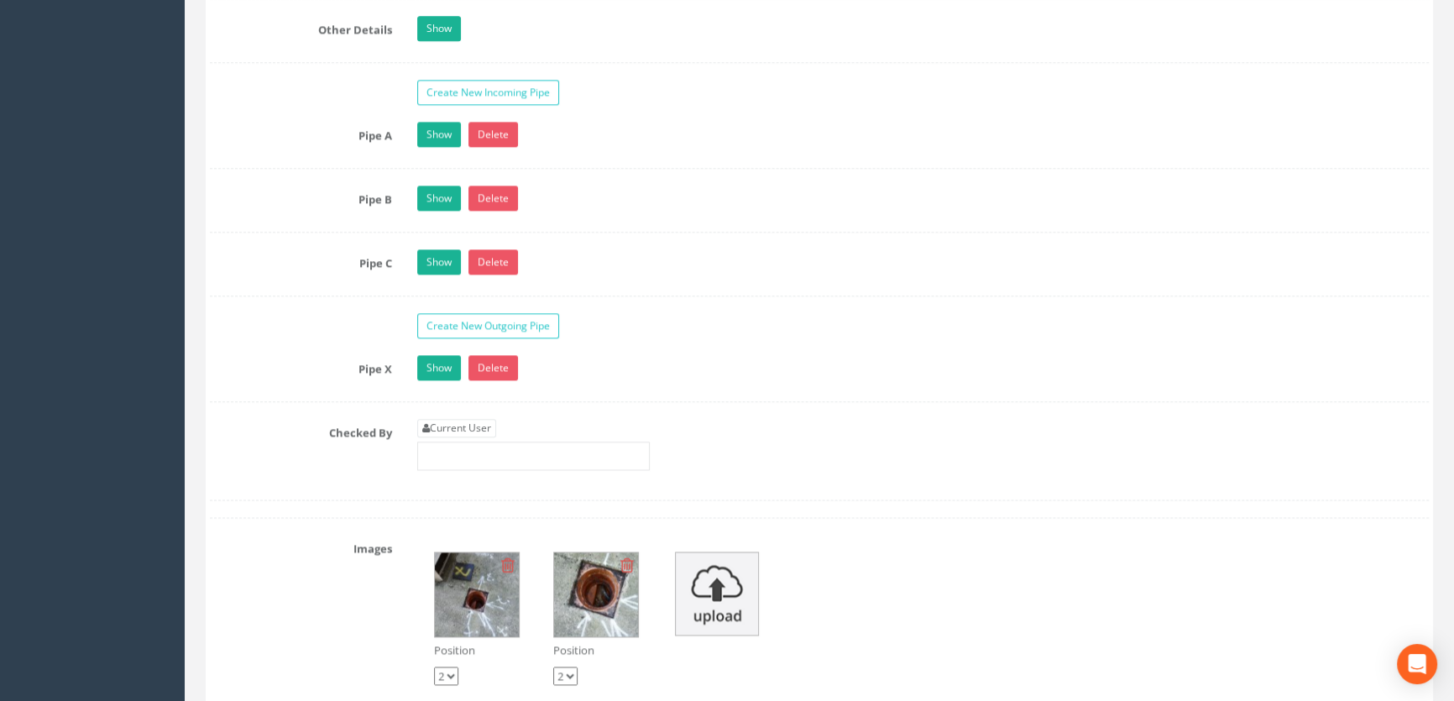
scroll to position [2899, 0]
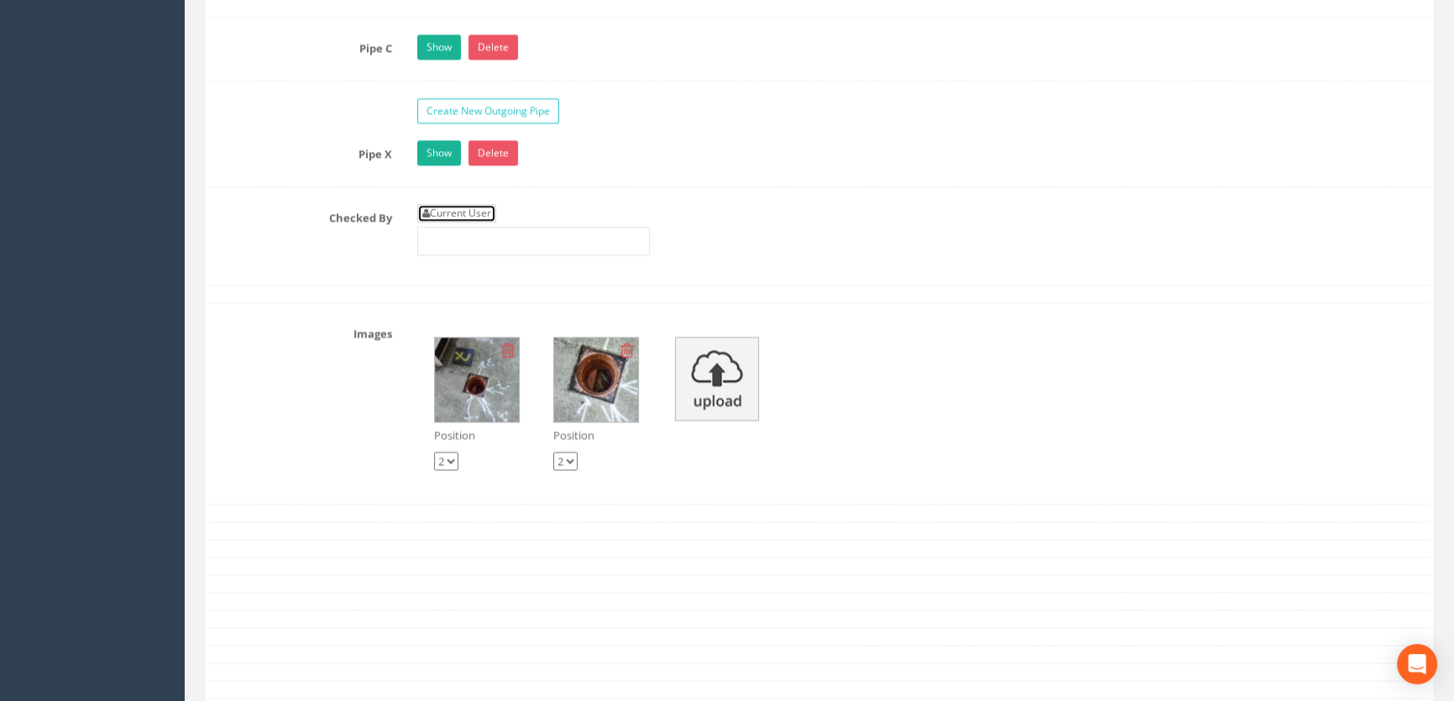
click at [450, 222] on link "Current User" at bounding box center [456, 213] width 79 height 18
type input "[PERSON_NAME]"
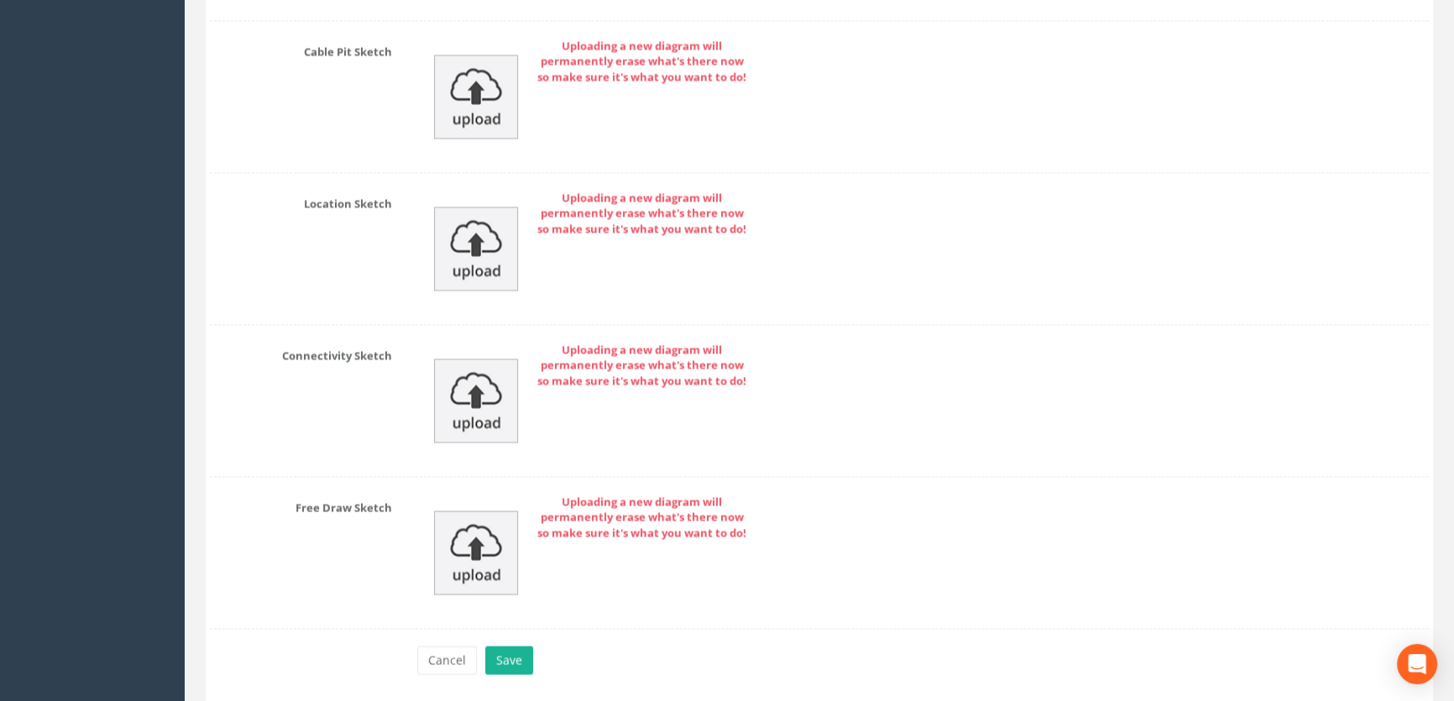
scroll to position [3844, 0]
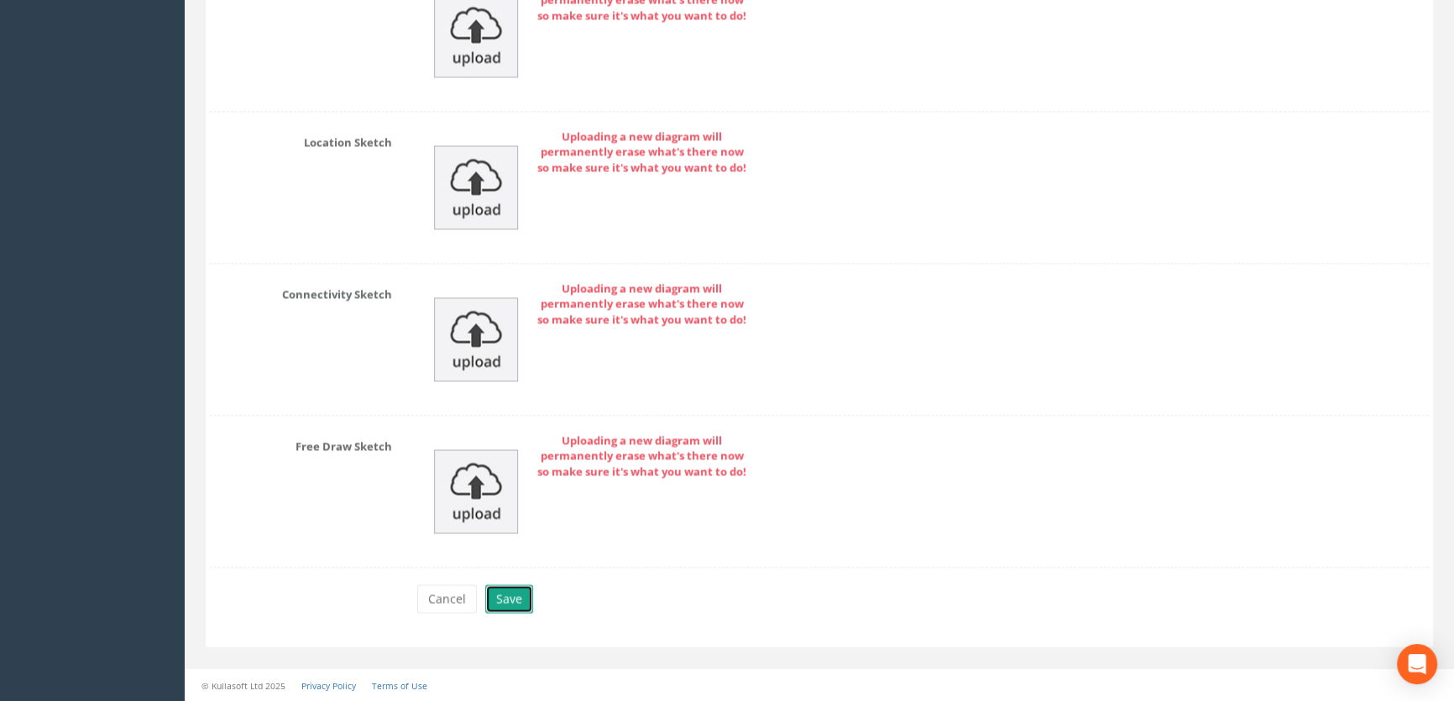
click at [496, 604] on button "Save" at bounding box center [509, 598] width 48 height 29
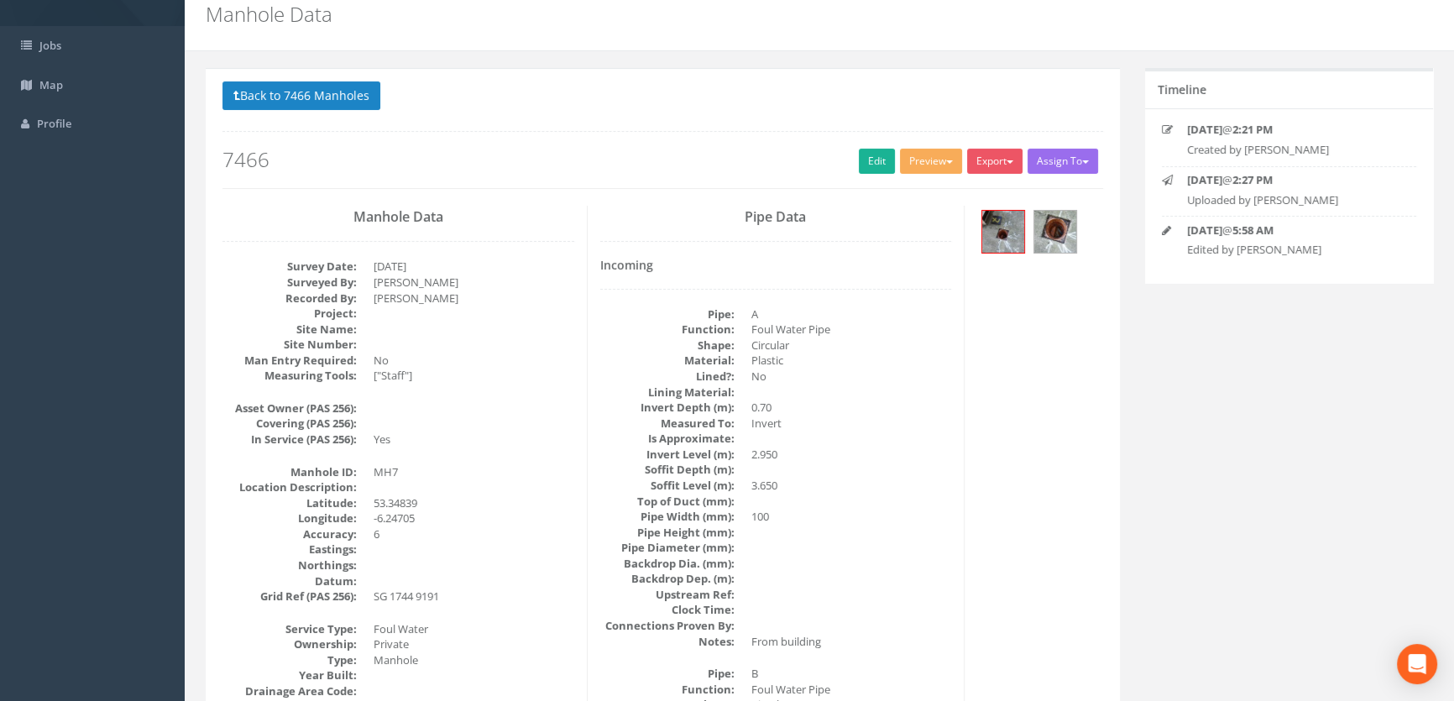
scroll to position [0, 0]
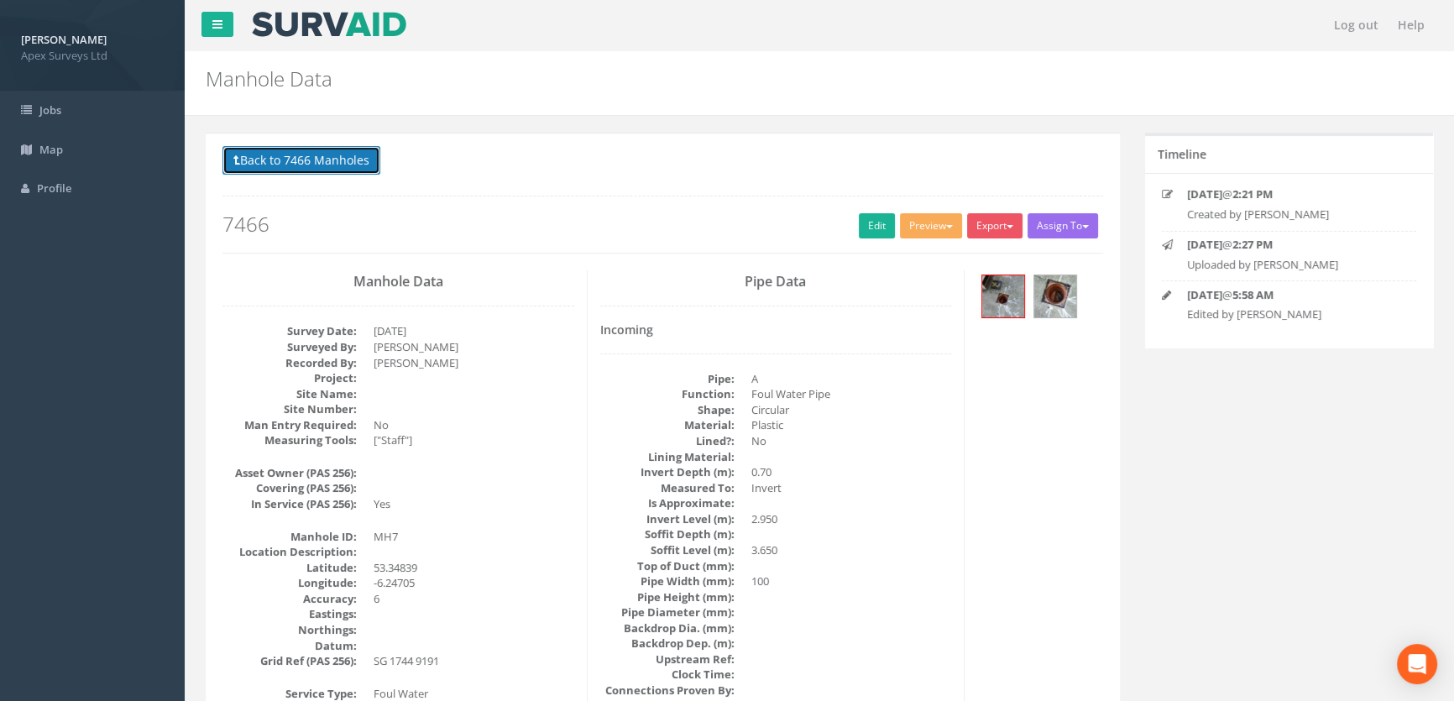
click at [295, 159] on button "Back to 7466 Manholes" at bounding box center [301, 160] width 158 height 29
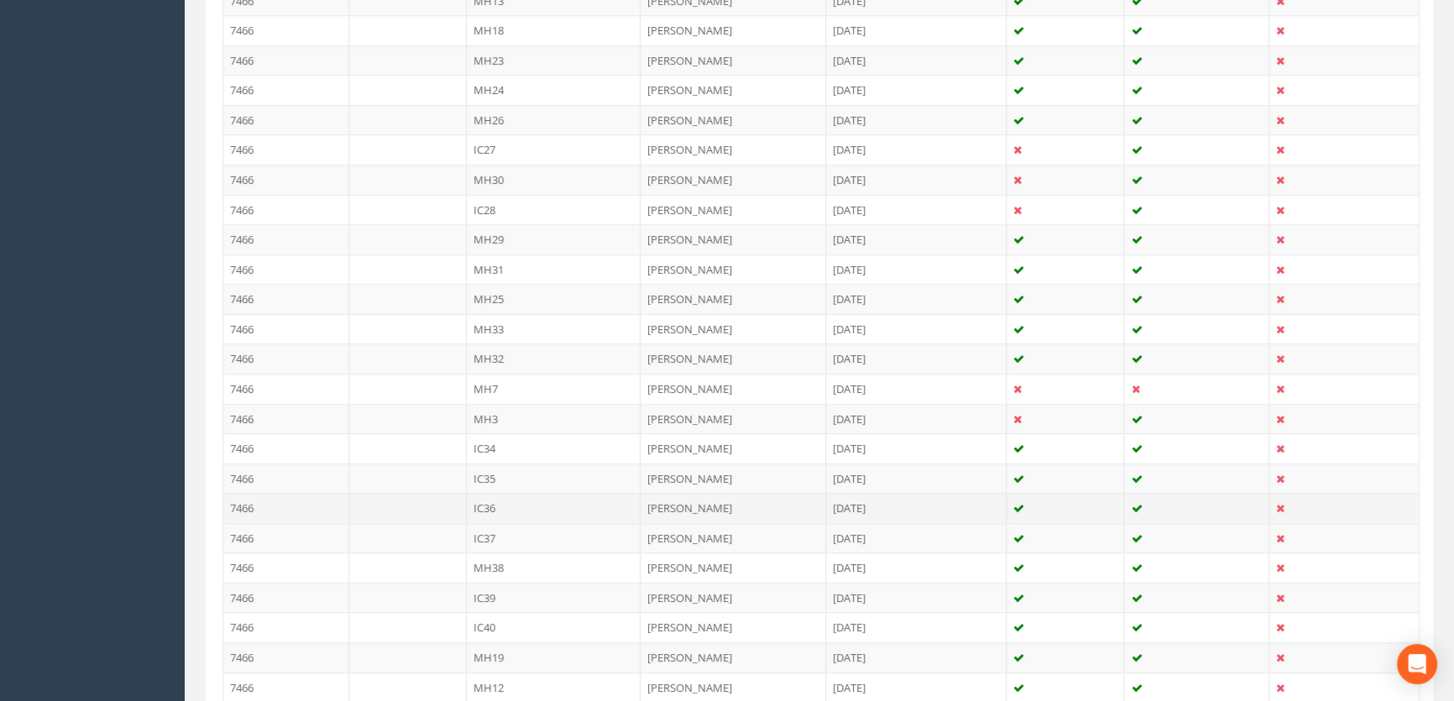
scroll to position [1068, 0]
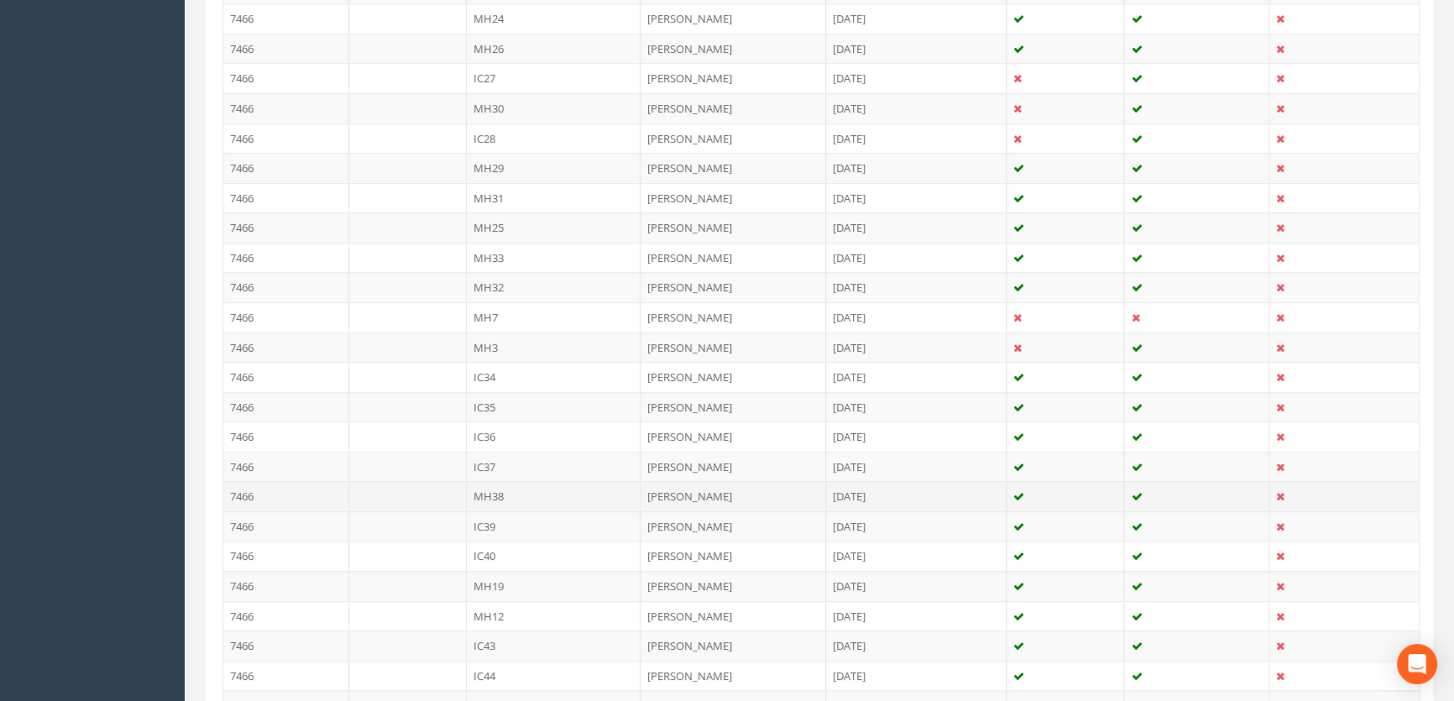
click at [500, 492] on td "MH38" at bounding box center [554, 496] width 175 height 30
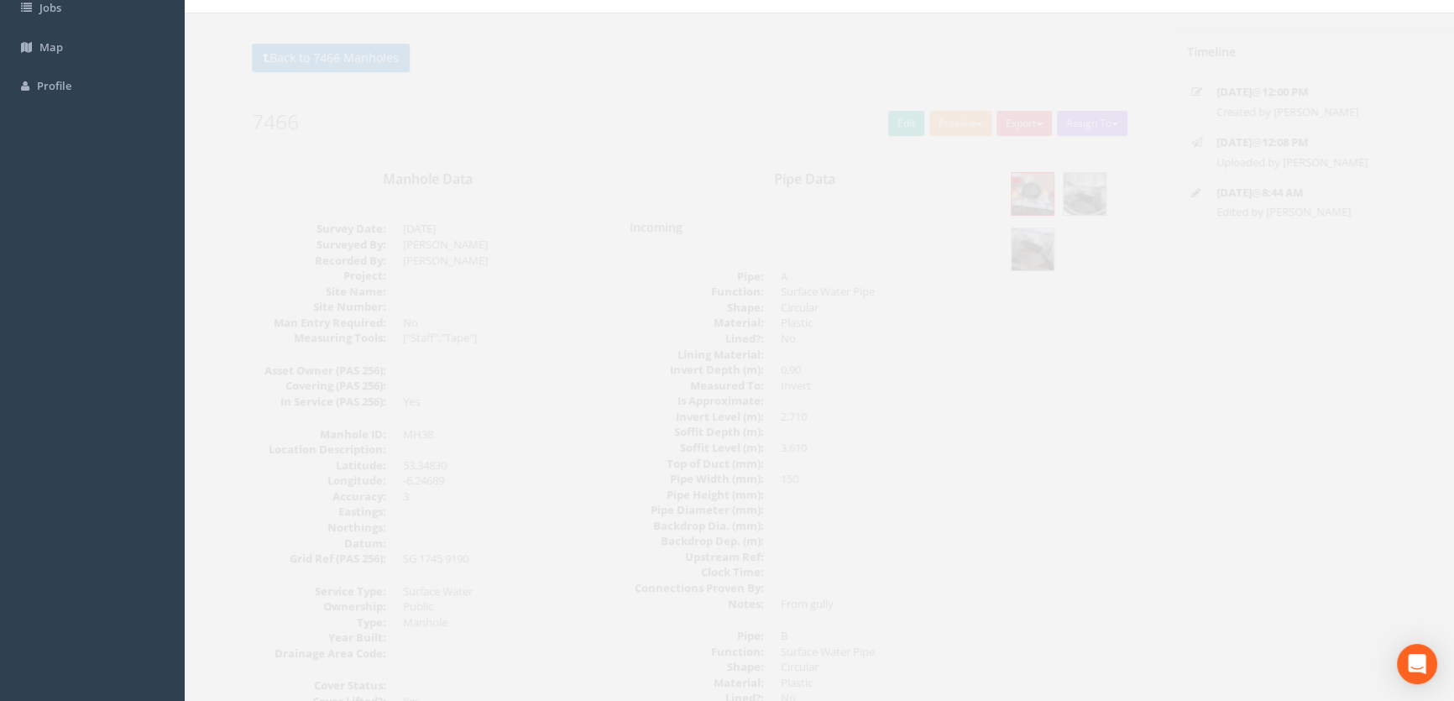
scroll to position [0, 0]
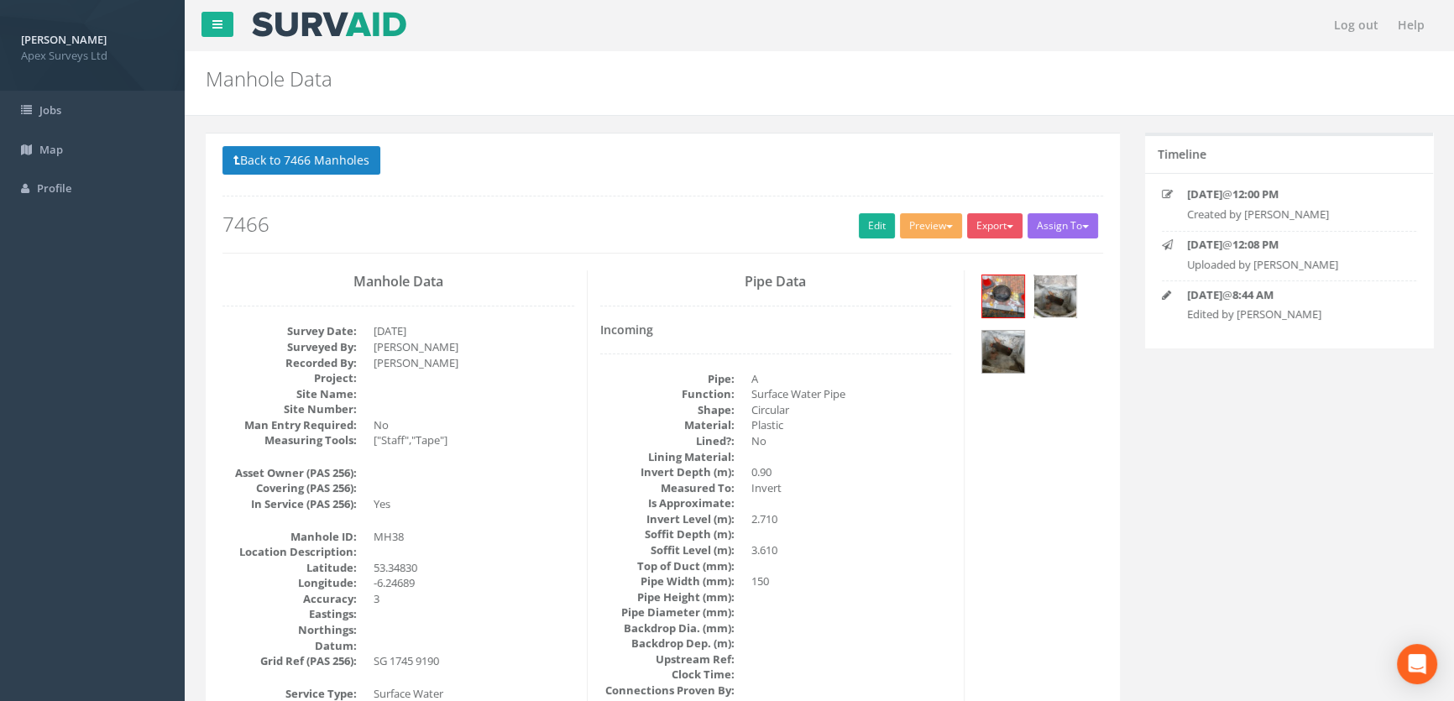
click at [1049, 300] on img at bounding box center [1055, 296] width 42 height 42
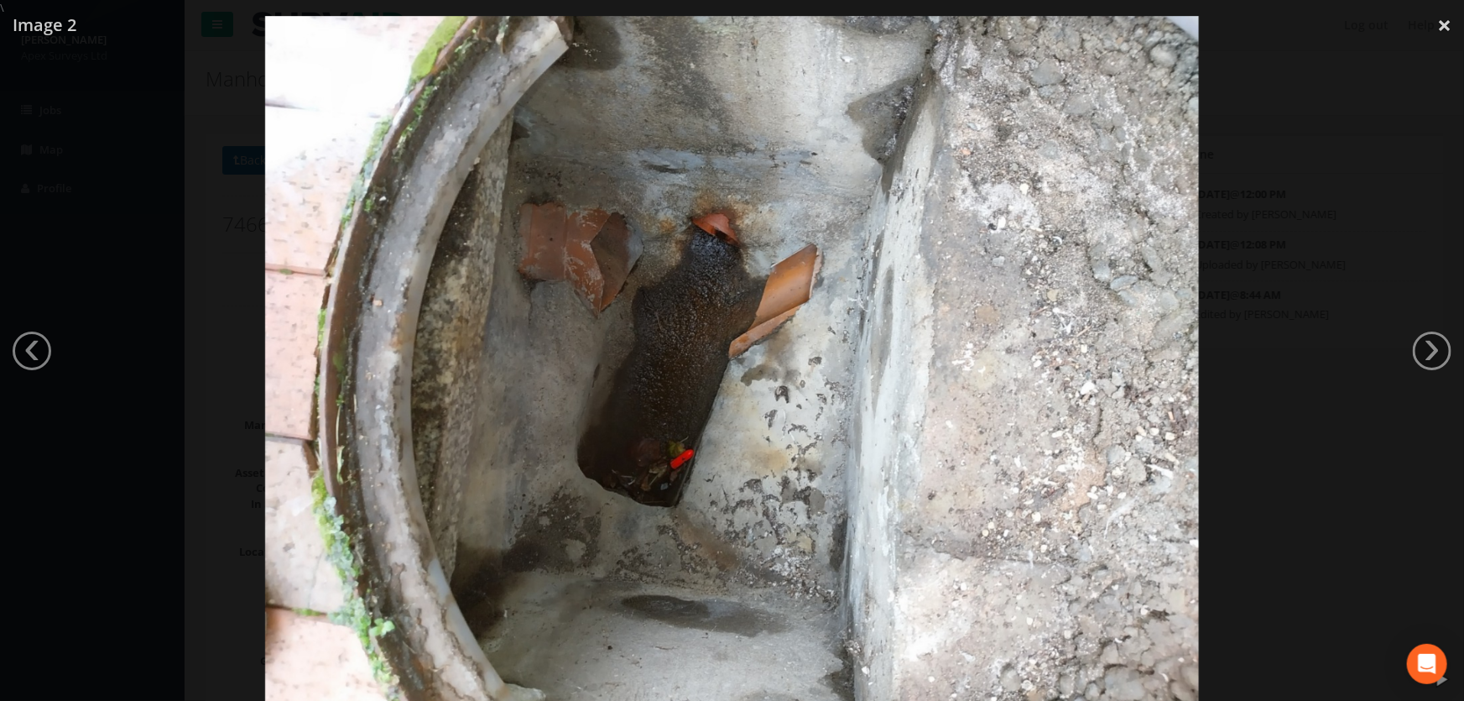
click at [1411, 355] on div at bounding box center [732, 366] width 1464 height 701
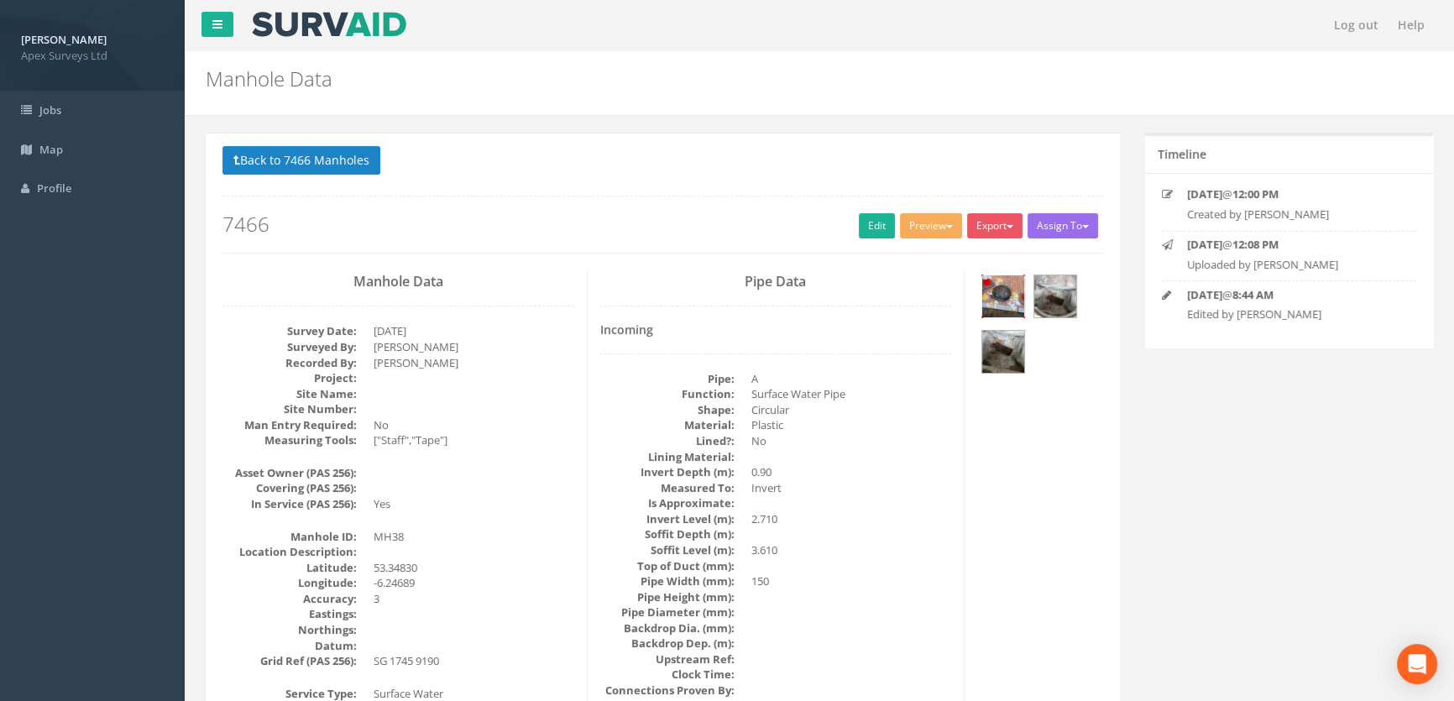
click at [999, 300] on img at bounding box center [1003, 296] width 42 height 42
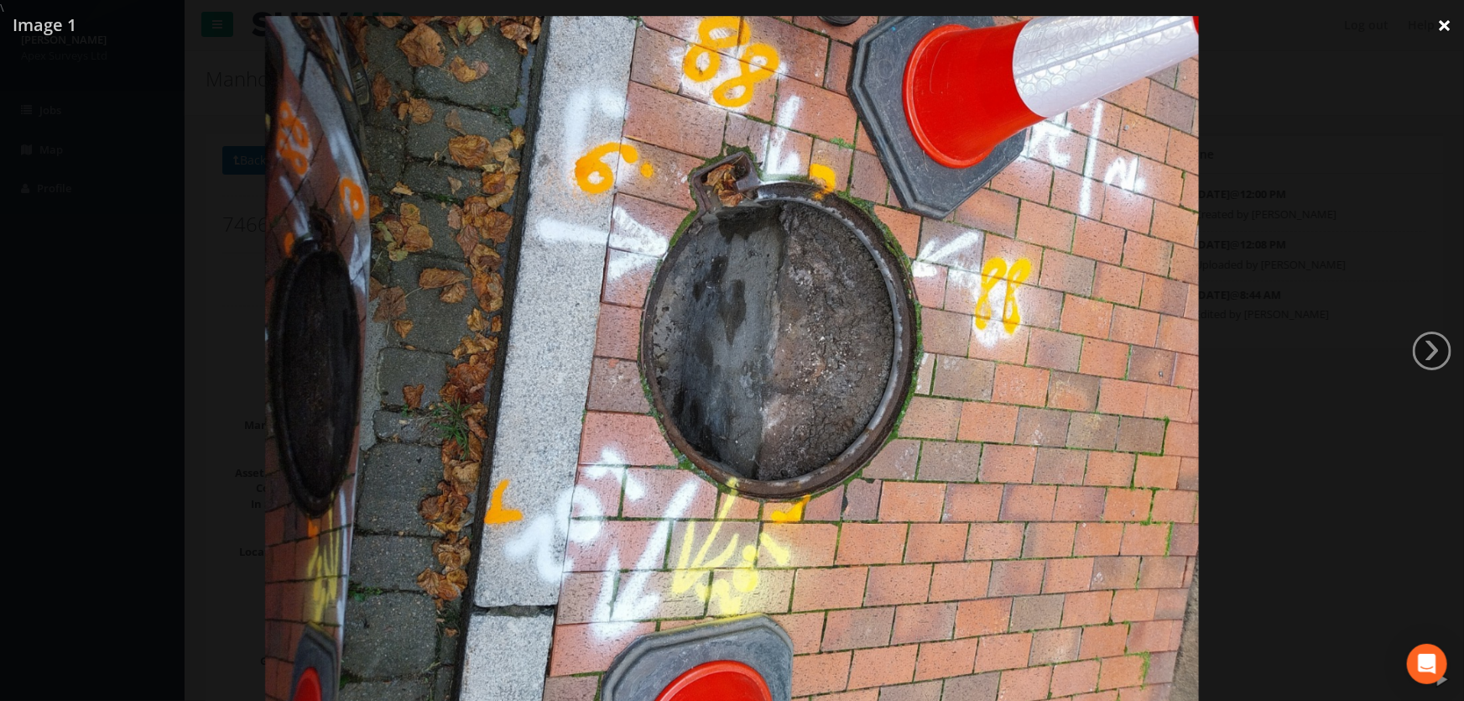
click at [1434, 23] on link "×" at bounding box center [1444, 25] width 39 height 50
